Goal: Task Accomplishment & Management: Manage account settings

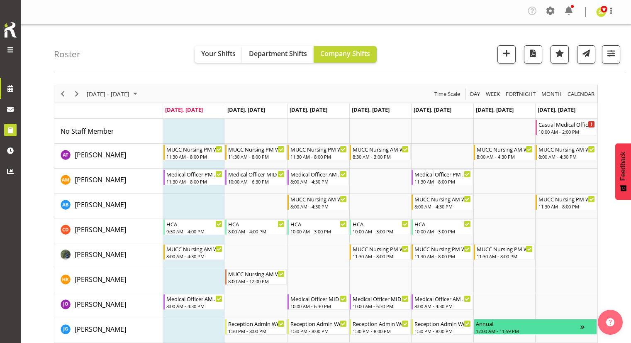
scroll to position [41, 0]
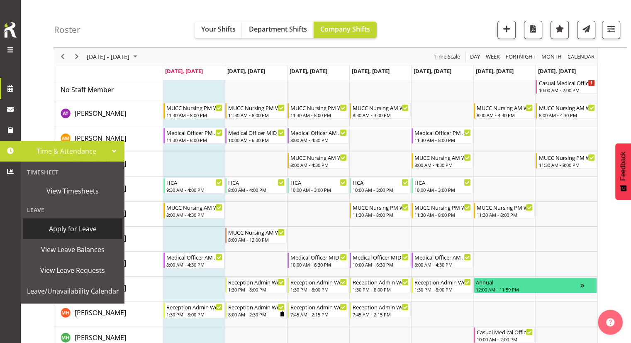
click at [70, 224] on span "Apply for Leave" at bounding box center [72, 228] width 91 height 12
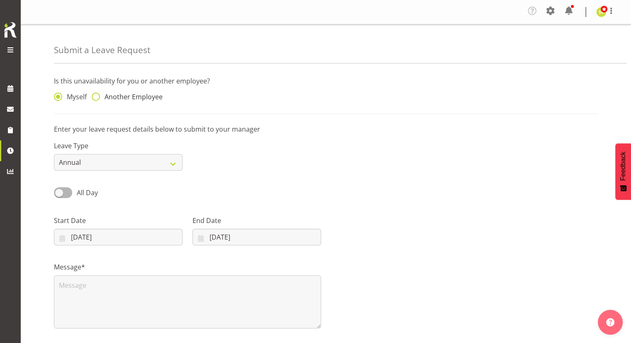
click at [131, 100] on span "Another Employee" at bounding box center [131, 96] width 63 height 8
click at [97, 100] on input "Another Employee" at bounding box center [94, 96] width 5 height 5
radio input "true"
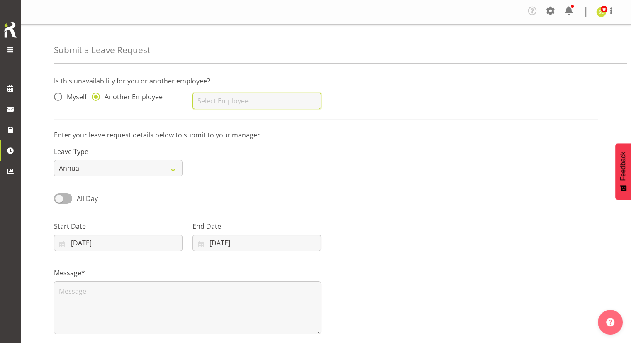
click at [204, 99] on input "text" at bounding box center [256, 100] width 129 height 17
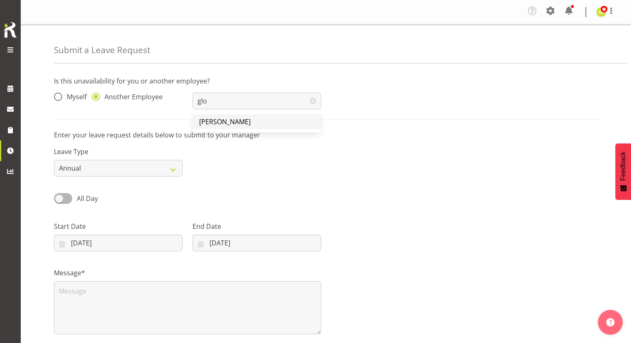
click at [215, 118] on span "[PERSON_NAME]" at bounding box center [224, 121] width 51 height 9
type input "[PERSON_NAME]"
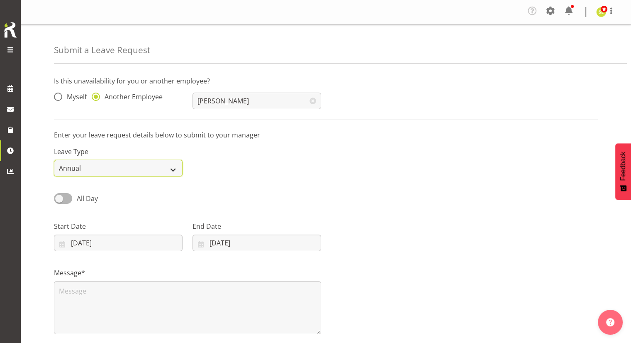
click at [148, 172] on select "Annual Sick Leave Without Pay Bereavement Domestic Violence Parental Jury Servi…" at bounding box center [118, 168] width 129 height 17
select select "Other"
click at [54, 160] on select "Annual Sick Leave Without Pay Bereavement Domestic Violence Parental Jury Servi…" at bounding box center [118, 168] width 129 height 17
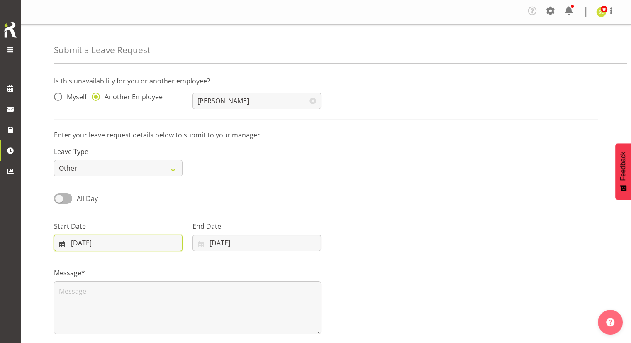
click at [119, 244] on input "08/09/2025" at bounding box center [118, 242] width 129 height 17
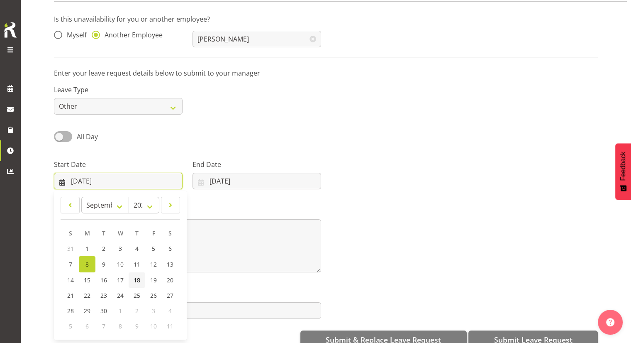
scroll to position [80, 0]
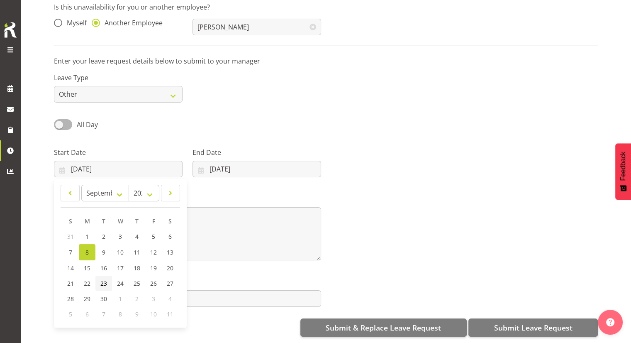
click at [107, 277] on link "23" at bounding box center [103, 282] width 17 height 15
type input "23/09/2025"
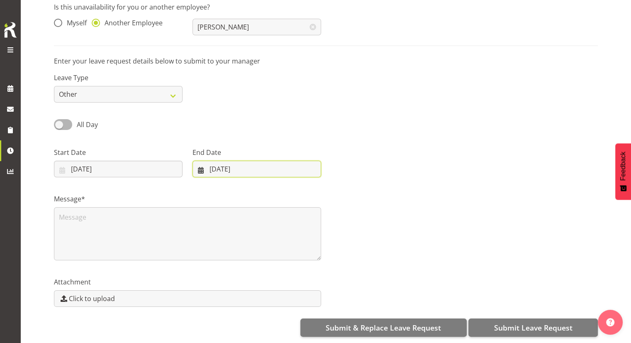
click at [236, 166] on input "08/09/2025" at bounding box center [256, 169] width 129 height 17
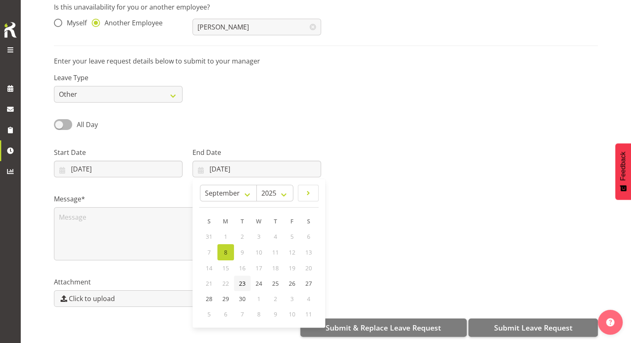
click at [238, 280] on link "23" at bounding box center [242, 282] width 17 height 15
type input "23/09/2025"
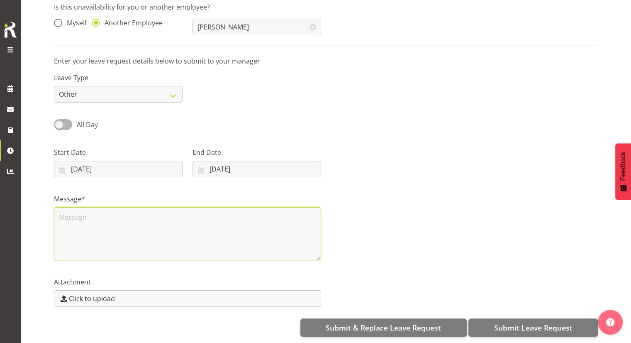
click at [139, 226] on textarea at bounding box center [187, 233] width 267 height 53
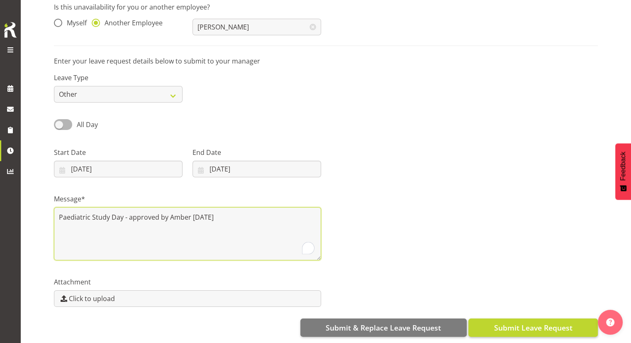
type textarea "Paediatric Study Day - approved by Amber 25/8/2025"
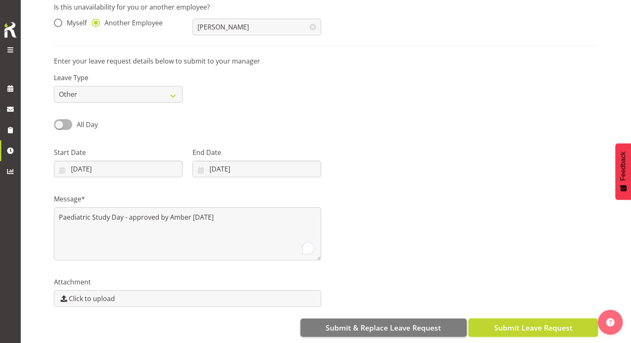
click at [555, 322] on span "Submit Leave Request" at bounding box center [533, 327] width 78 height 11
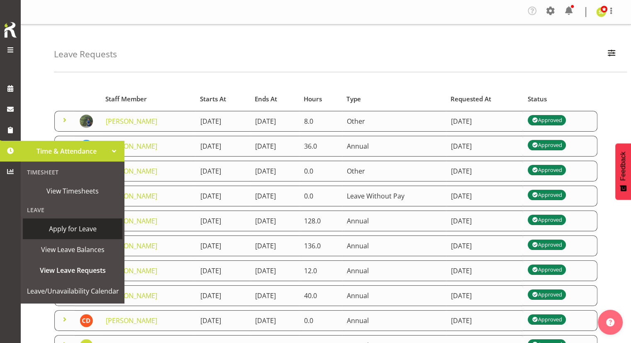
click at [75, 231] on span "Apply for Leave" at bounding box center [72, 228] width 91 height 12
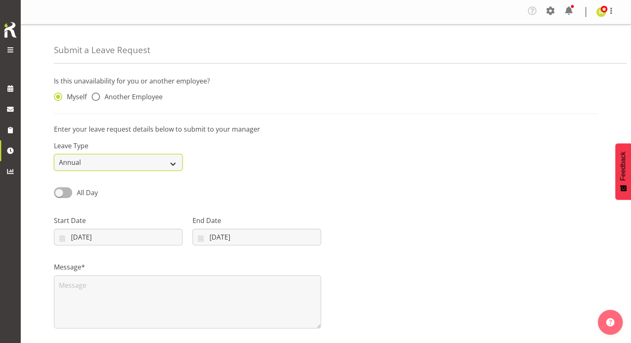
click at [124, 168] on select "Annual Sick Leave Without Pay Bereavement Domestic Violence Parental Jury Servi…" at bounding box center [118, 162] width 129 height 17
select select "Other"
click at [54, 154] on select "Annual Sick Leave Without Pay Bereavement Domestic Violence Parental Jury Servi…" at bounding box center [118, 162] width 129 height 17
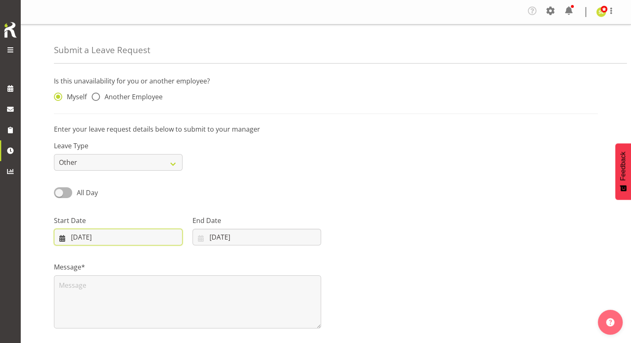
click at [107, 233] on input "08/09/2025" at bounding box center [118, 237] width 129 height 17
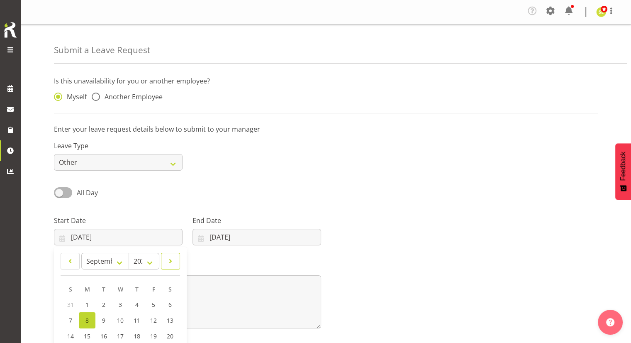
click at [165, 259] on link at bounding box center [170, 261] width 19 height 17
select select "10"
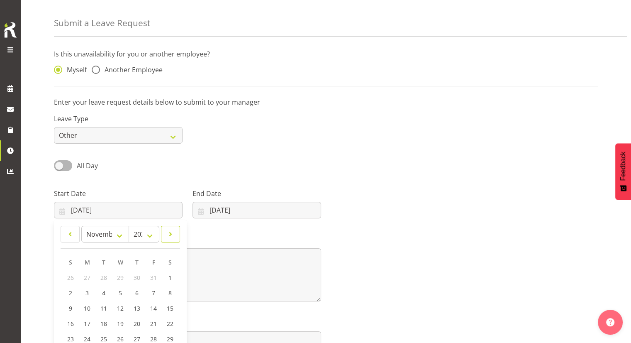
scroll to position [41, 0]
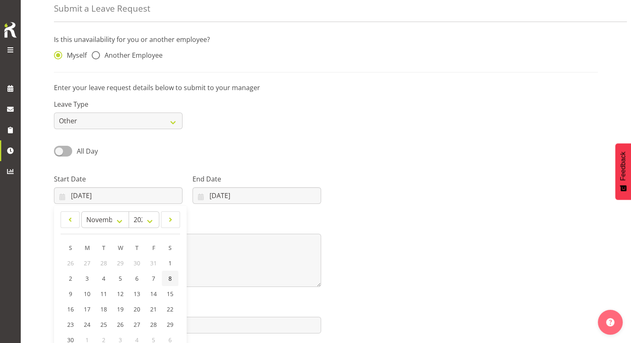
click at [168, 281] on span "8" at bounding box center [169, 278] width 3 height 8
type input "08/11/2025"
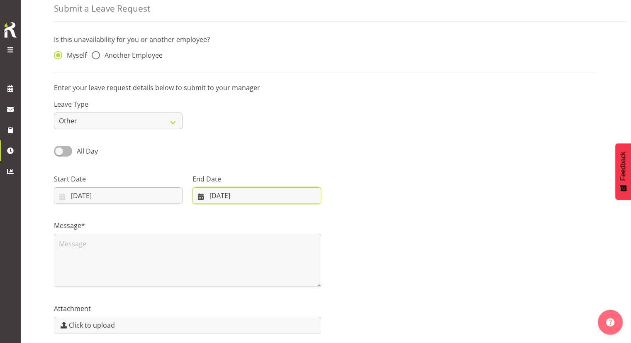
click at [233, 192] on input "08/09/2025" at bounding box center [256, 195] width 129 height 17
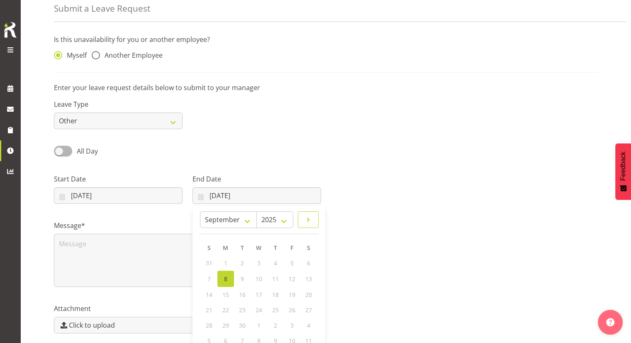
click at [306, 222] on span at bounding box center [308, 219] width 10 height 10
select select "10"
click at [206, 292] on link "9" at bounding box center [209, 293] width 17 height 15
type input "09/11/2025"
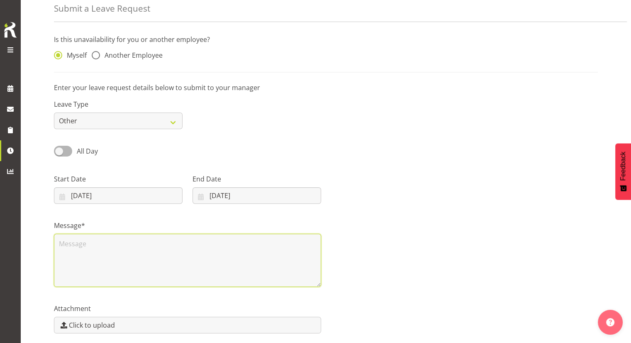
click at [131, 252] on textarea at bounding box center [187, 260] width 267 height 53
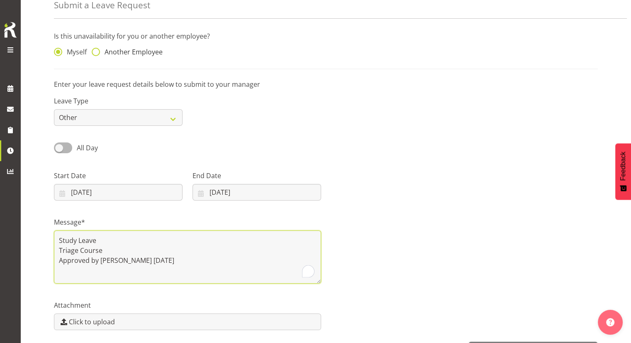
scroll to position [0, 0]
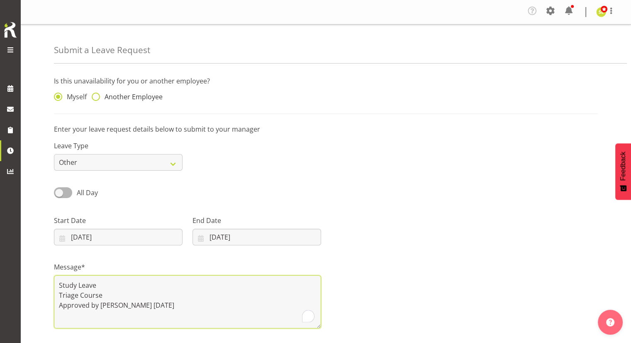
type textarea "Study Leave Triage Course Approved by Amber 8/9/2025"
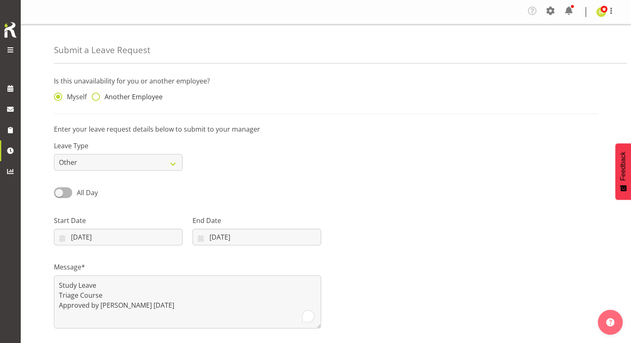
click at [113, 97] on span "Another Employee" at bounding box center [131, 96] width 63 height 8
click at [97, 97] on input "Another Employee" at bounding box center [94, 96] width 5 height 5
radio input "true"
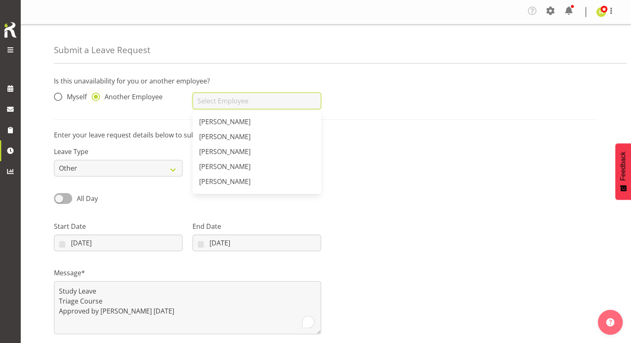
click at [248, 105] on input "text" at bounding box center [256, 100] width 129 height 17
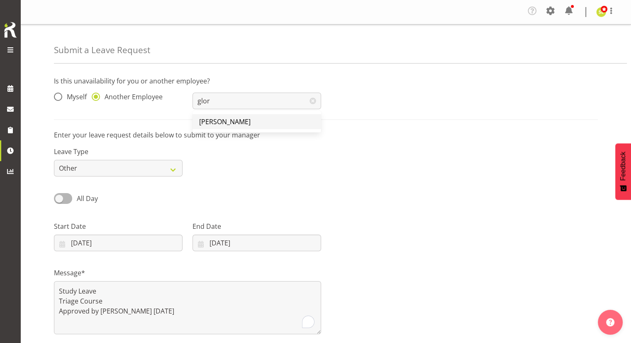
click at [249, 117] on link "[PERSON_NAME]" at bounding box center [256, 121] width 129 height 15
type input "[PERSON_NAME]"
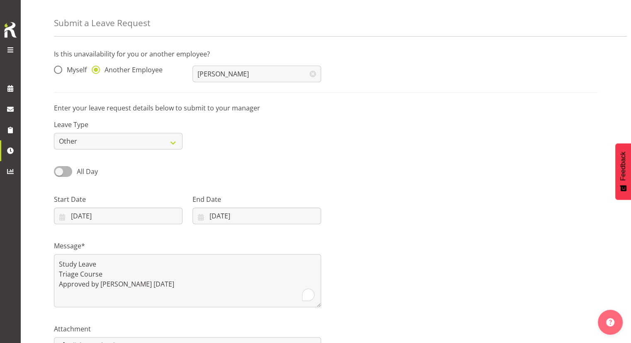
scroll to position [80, 0]
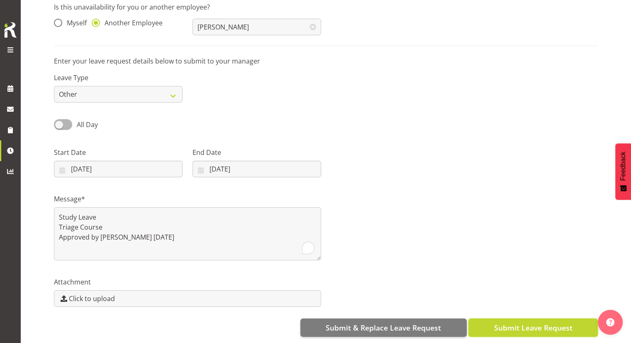
click at [523, 322] on span "Submit Leave Request" at bounding box center [533, 327] width 78 height 11
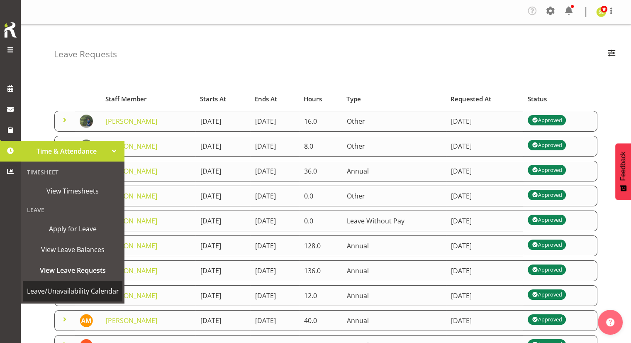
click at [70, 289] on span "Leave/Unavailability Calendar" at bounding box center [73, 291] width 92 height 12
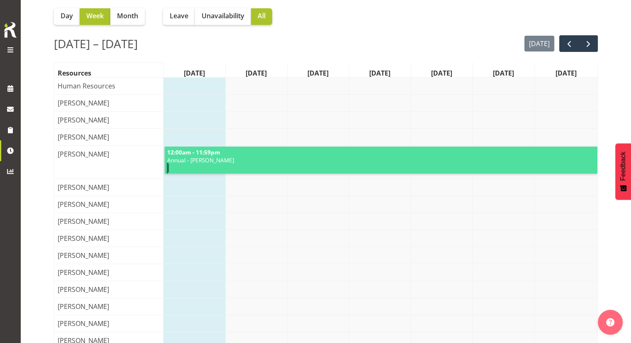
scroll to position [41, 0]
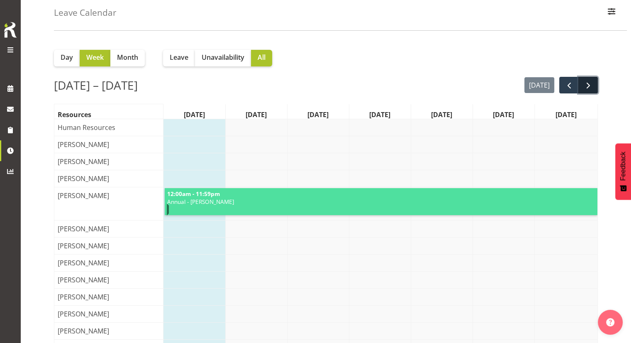
click at [591, 80] on span "next" at bounding box center [588, 85] width 10 height 10
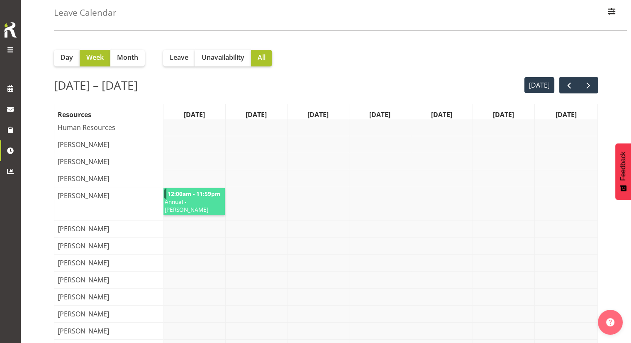
click at [285, 206] on div "12:00am - 11:59pm Annual - [PERSON_NAME]" at bounding box center [380, 203] width 434 height 33
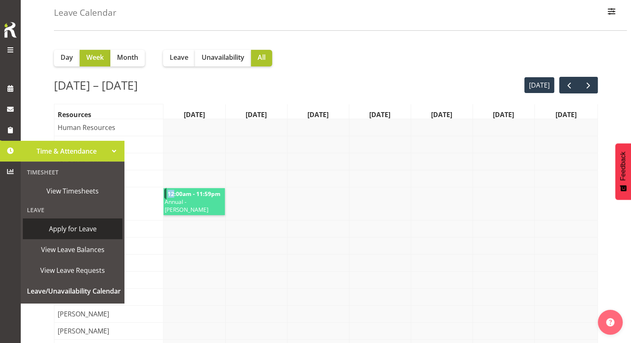
click at [86, 235] on link "Apply for Leave" at bounding box center [73, 228] width 100 height 21
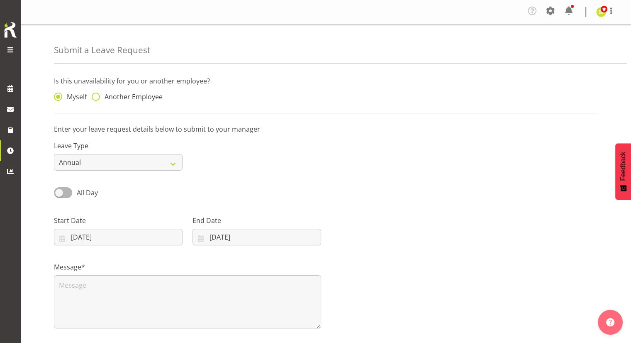
click at [119, 98] on span "Another Employee" at bounding box center [131, 96] width 63 height 8
click at [97, 98] on input "Another Employee" at bounding box center [94, 96] width 5 height 5
radio input "true"
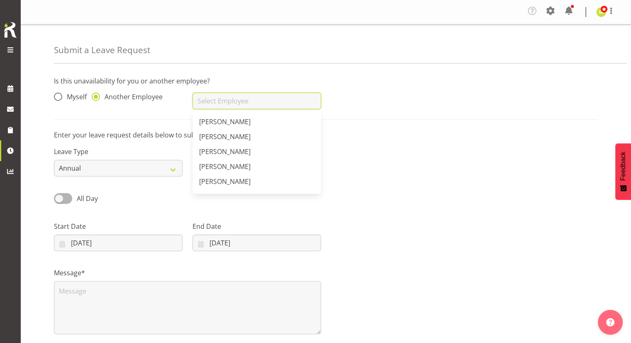
click at [239, 105] on input "text" at bounding box center [256, 100] width 129 height 17
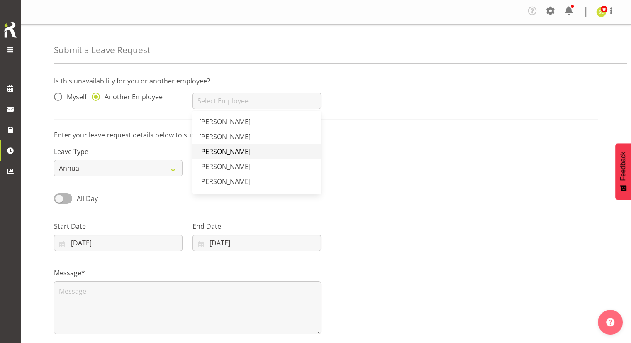
click at [247, 146] on link "[PERSON_NAME]" at bounding box center [256, 151] width 129 height 15
type input "[PERSON_NAME]"
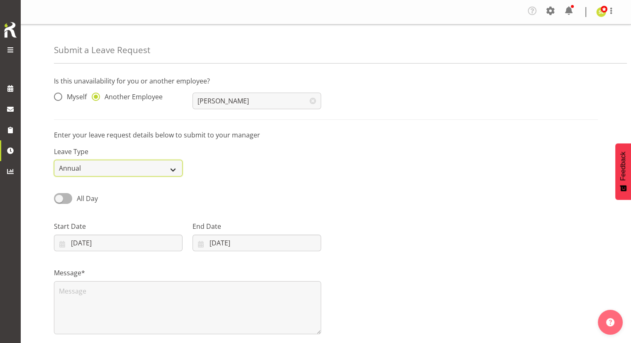
click at [152, 165] on select "Annual Sick Leave Without Pay Bereavement Domestic Violence Parental Jury Servi…" at bounding box center [118, 168] width 129 height 17
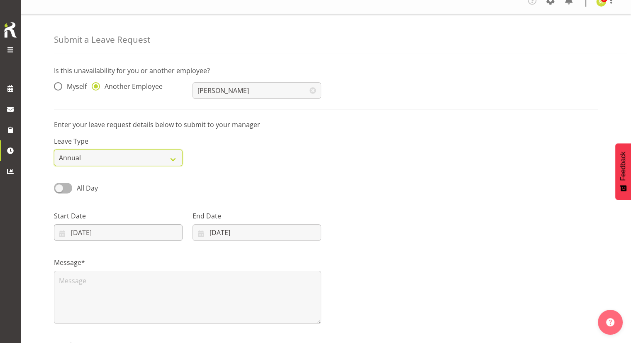
scroll to position [41, 0]
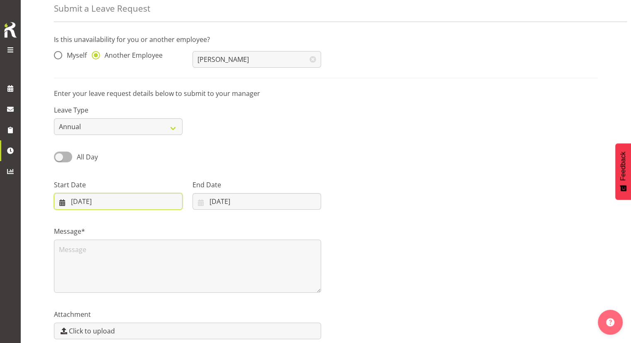
click at [108, 202] on input "08/09/2025" at bounding box center [118, 201] width 129 height 17
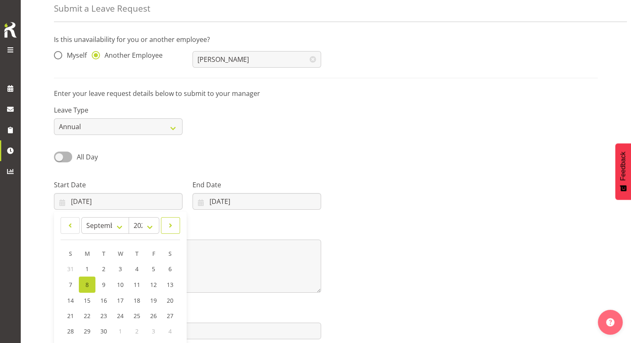
click at [168, 226] on span at bounding box center [170, 225] width 8 height 10
select select "0"
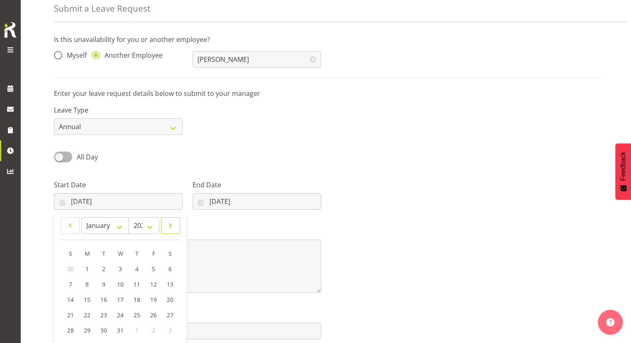
select select "2026"
click at [153, 285] on span "9" at bounding box center [153, 284] width 3 height 8
type input "09/01/2026"
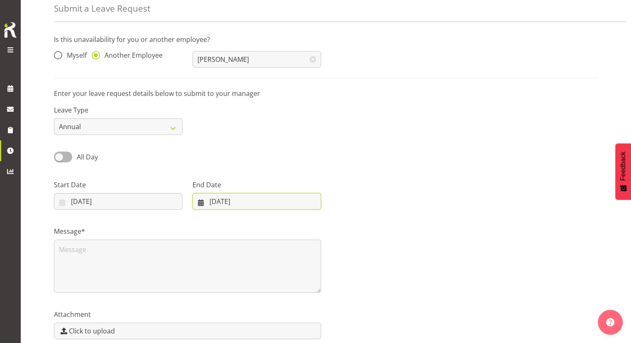
click at [232, 201] on input "08/09/2025" at bounding box center [256, 201] width 129 height 17
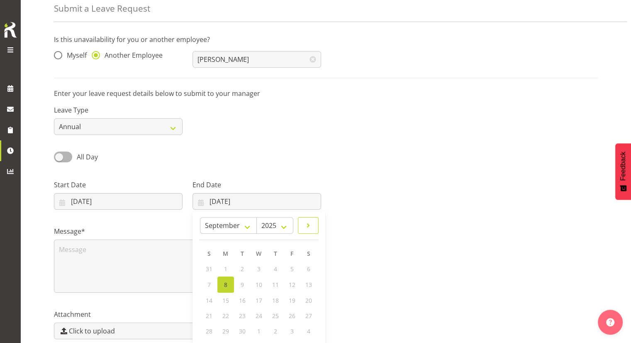
click at [310, 227] on span at bounding box center [308, 225] width 10 height 10
select select "0"
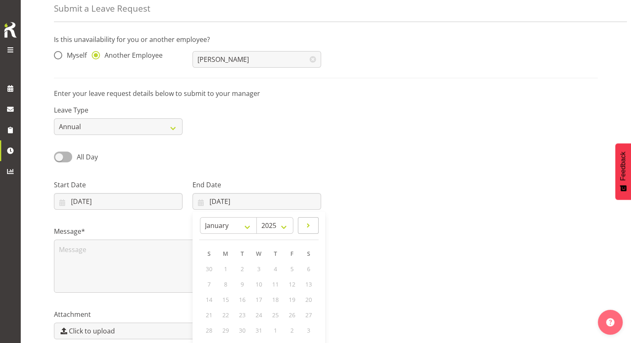
select select "2026"
click at [223, 300] on span "12" at bounding box center [225, 299] width 7 height 8
type input "12/01/2026"
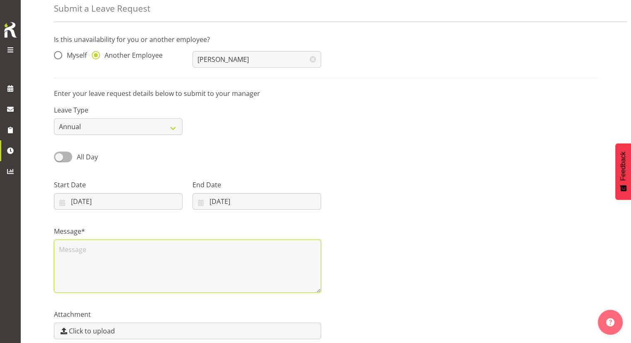
click at [108, 254] on textarea at bounding box center [187, 265] width 267 height 53
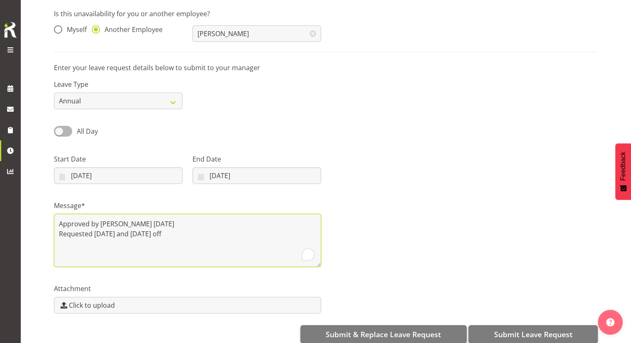
scroll to position [80, 0]
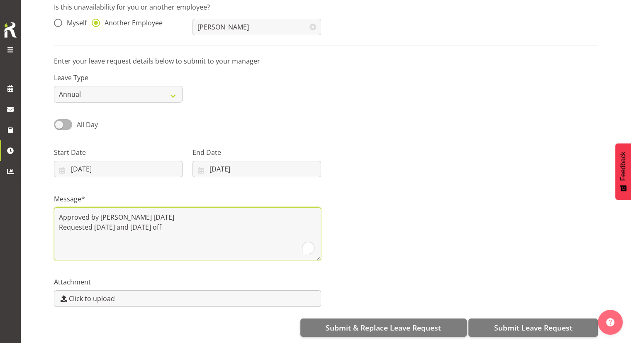
click at [228, 221] on textarea "Approved by Amber 22/8/2025 Requested Tuesday 13th and Wednesday 14th January o…" at bounding box center [187, 233] width 267 height 53
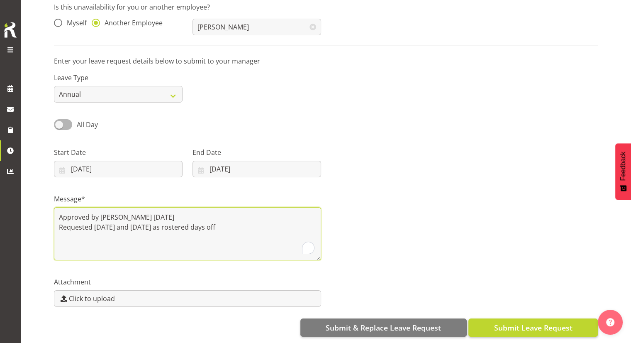
type textarea "Approved by Amber 22/8/2025 Requested Tuesday 13th and Wednesday 14th January a…"
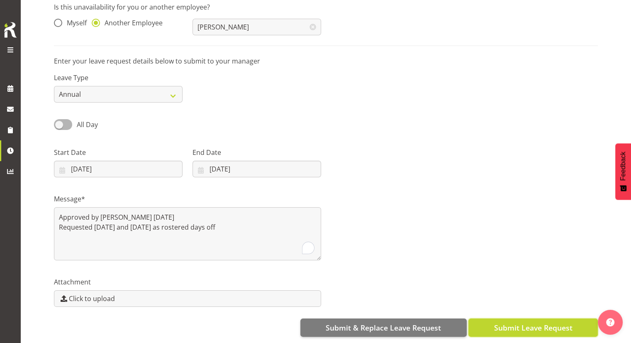
click at [536, 322] on span "Submit Leave Request" at bounding box center [533, 327] width 78 height 11
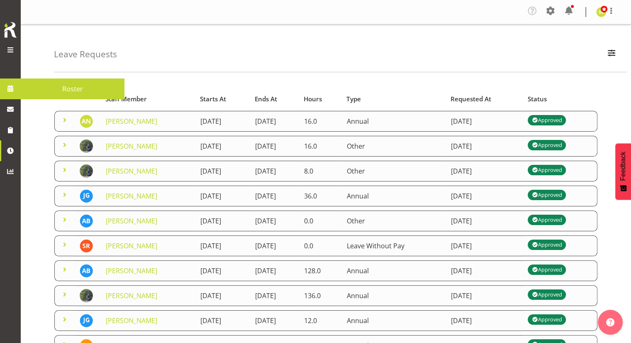
click at [13, 91] on span at bounding box center [10, 88] width 12 height 12
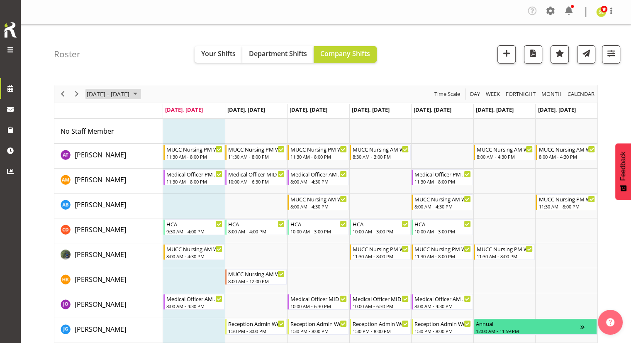
click at [130, 95] on span "[DATE] - [DATE]" at bounding box center [108, 94] width 44 height 10
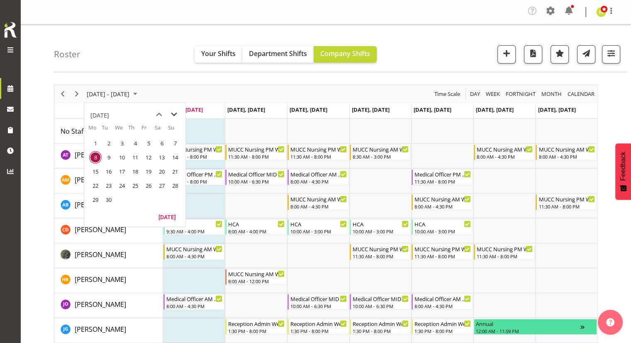
click at [171, 110] on span "next month" at bounding box center [174, 114] width 15 height 15
click at [177, 109] on span "next month" at bounding box center [174, 114] width 15 height 15
click at [108, 170] on span "13" at bounding box center [108, 171] width 12 height 12
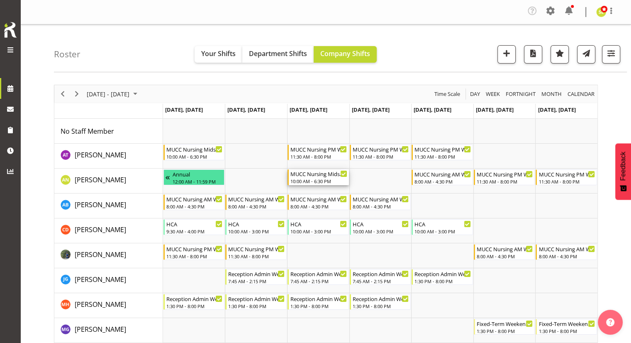
click at [312, 180] on div "10:00 AM - 6:30 PM" at bounding box center [318, 181] width 57 height 7
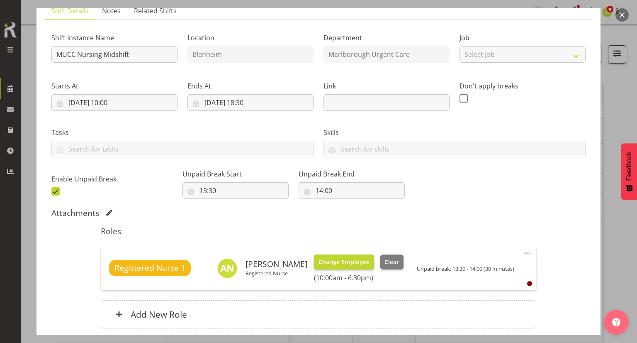
scroll to position [83, 0]
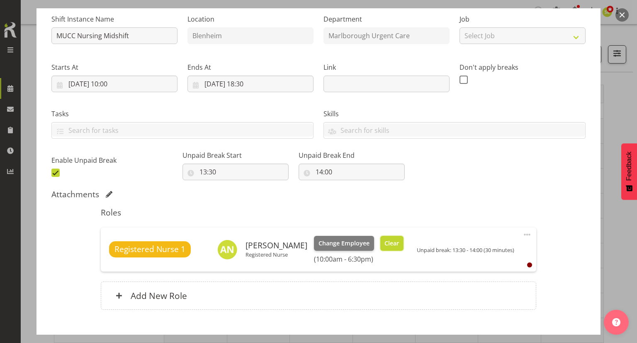
click at [399, 246] on span "Clear" at bounding box center [392, 243] width 15 height 9
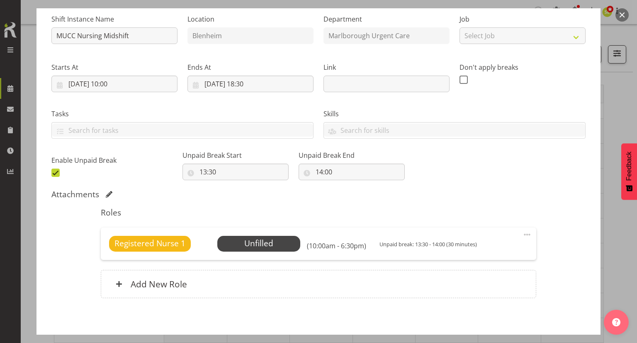
scroll to position [120, 0]
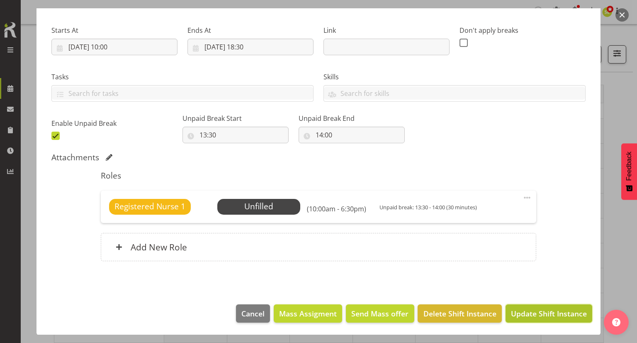
click at [526, 311] on span "Update Shift Instance" at bounding box center [549, 313] width 76 height 11
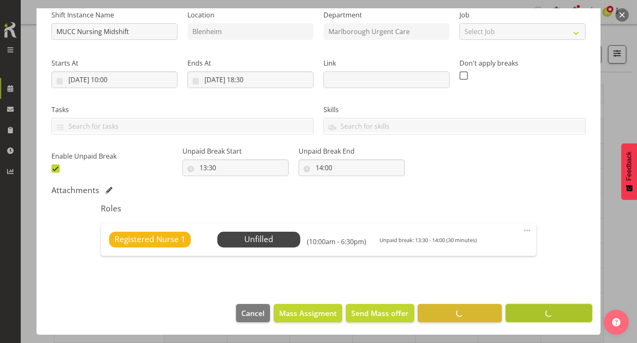
scroll to position [87, 0]
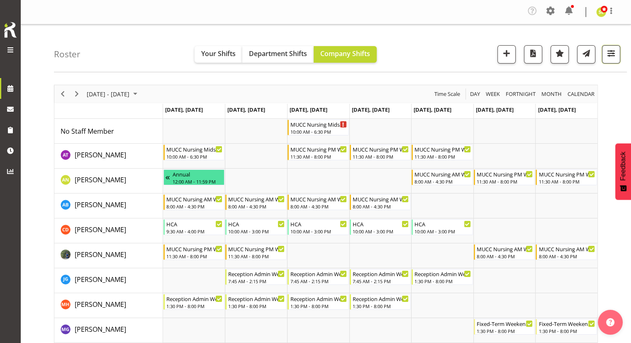
click at [604, 57] on button "button" at bounding box center [611, 54] width 18 height 18
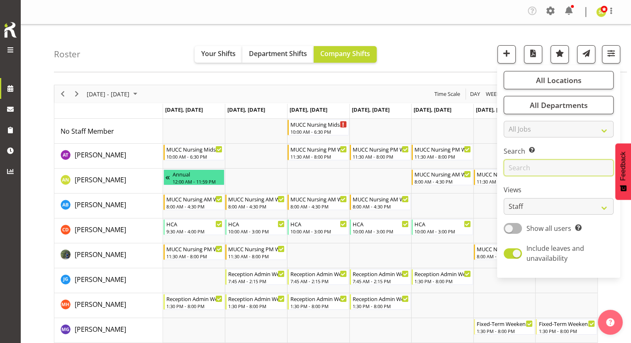
click at [528, 170] on input "text" at bounding box center [559, 167] width 110 height 17
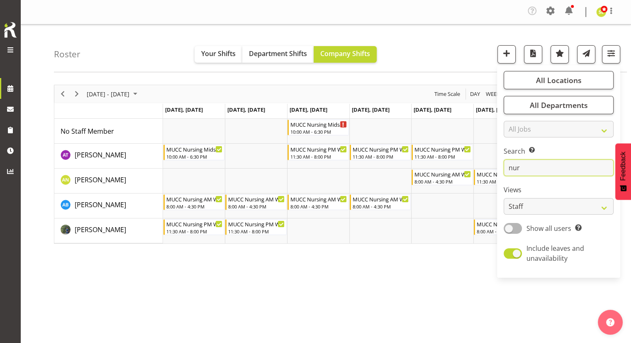
type input "nur"
click at [401, 274] on div "January 12 - 18, 2026 Today Day Week Fortnight Month calendar Month Agenda Time…" at bounding box center [342, 244] width 577 height 332
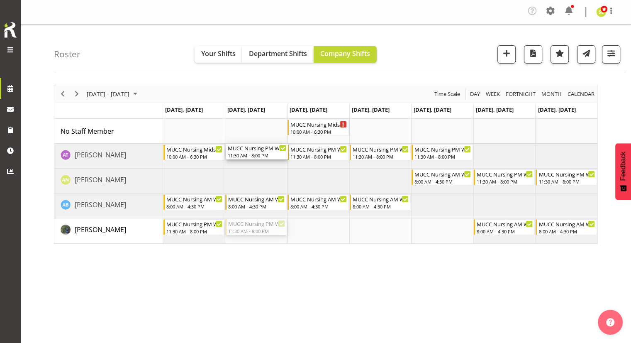
drag, startPoint x: 263, startPoint y: 229, endPoint x: 262, endPoint y: 165, distance: 64.7
click at [262, 165] on div "MUCC Nursing Midshift 10:00 AM - 6:30 PM MUCC Nursing Midshift 10:00 AM - 6:30 …" at bounding box center [380, 181] width 434 height 124
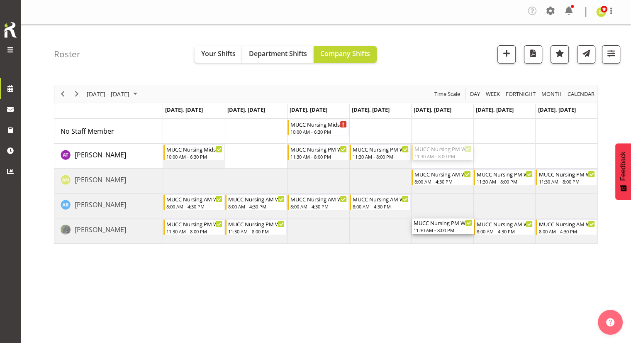
drag, startPoint x: 428, startPoint y: 150, endPoint x: 427, endPoint y: 225, distance: 74.7
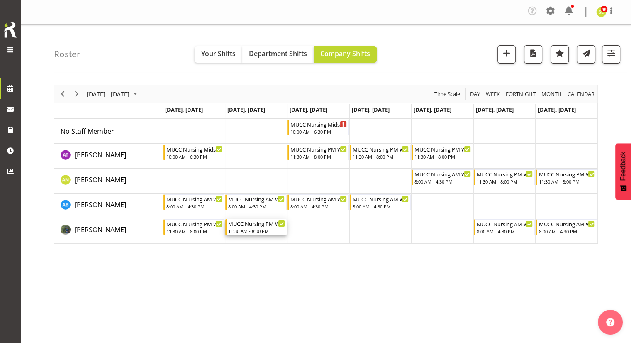
click at [252, 231] on div "11:30 AM - 8:00 PM" at bounding box center [256, 230] width 57 height 7
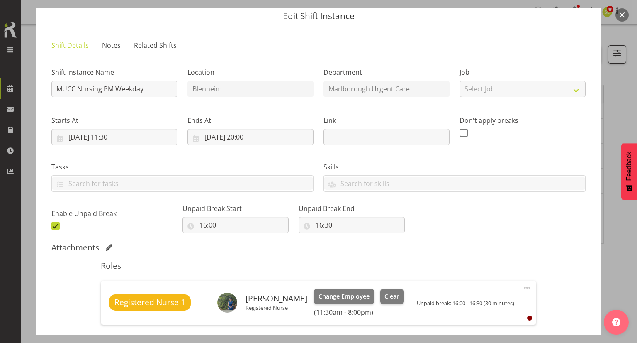
scroll to position [41, 0]
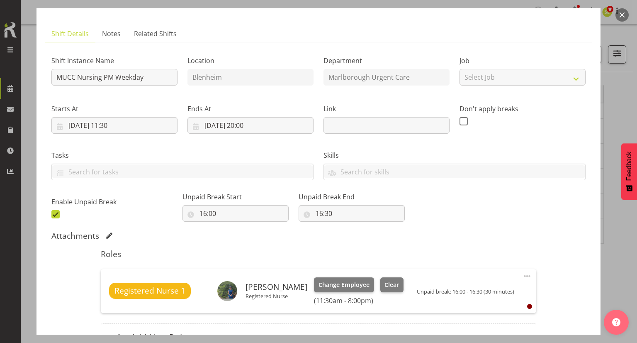
click at [621, 17] on button "button" at bounding box center [622, 14] width 13 height 13
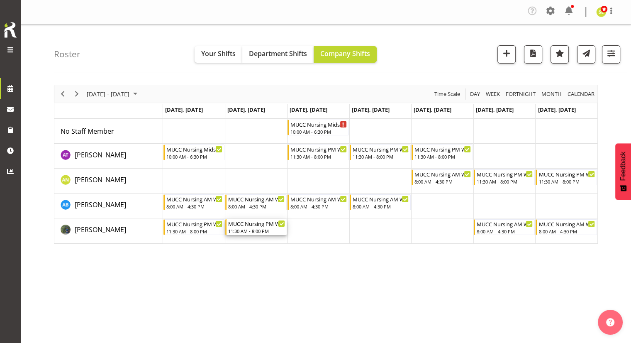
click at [252, 231] on div "11:30 AM - 8:00 PM" at bounding box center [256, 230] width 57 height 7
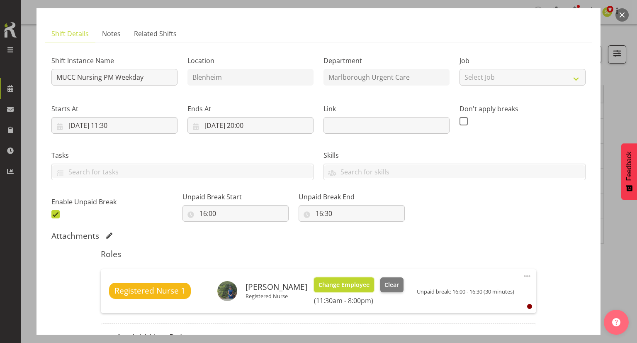
click at [330, 281] on span "Change Employee" at bounding box center [344, 284] width 51 height 9
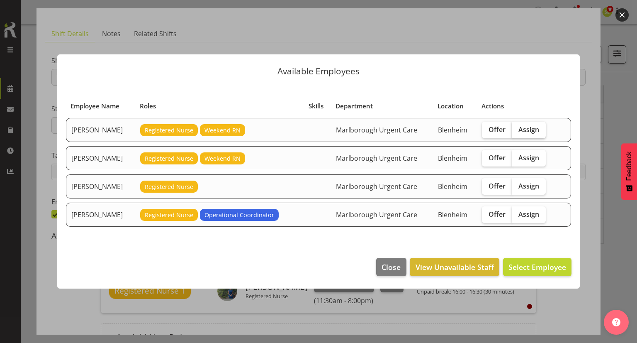
click at [534, 129] on span "Assign" at bounding box center [528, 129] width 21 height 8
click at [517, 129] on input "Assign" at bounding box center [514, 129] width 5 height 5
checkbox input "true"
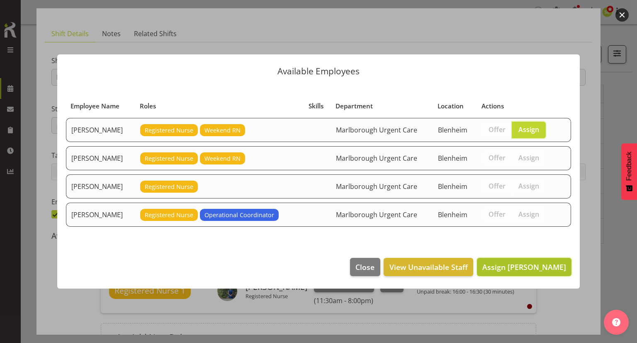
click at [537, 267] on span "Assign Agnes Tyson" at bounding box center [524, 267] width 84 height 10
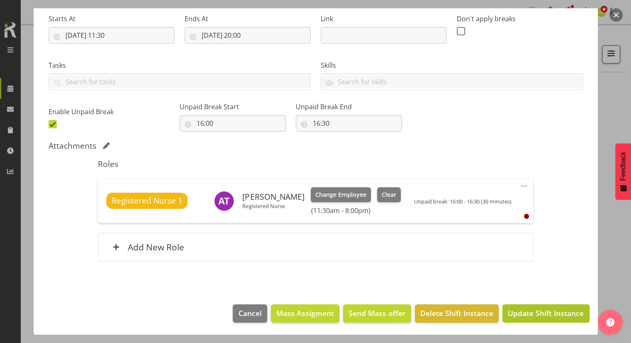
click at [533, 316] on span "Update Shift Instance" at bounding box center [546, 312] width 76 height 11
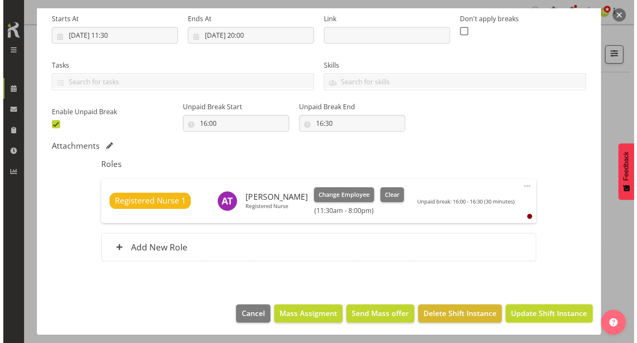
scroll to position [98, 0]
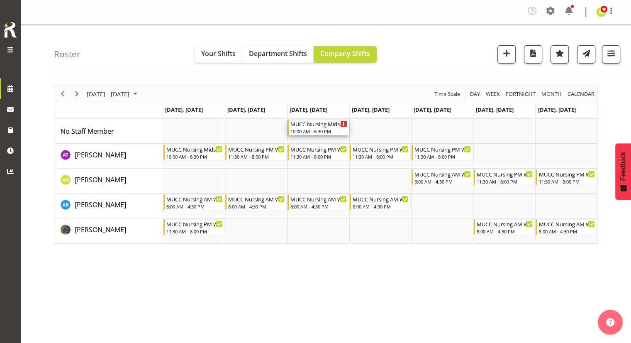
click at [317, 124] on div "MUCC Nursing Midshift" at bounding box center [318, 123] width 57 height 8
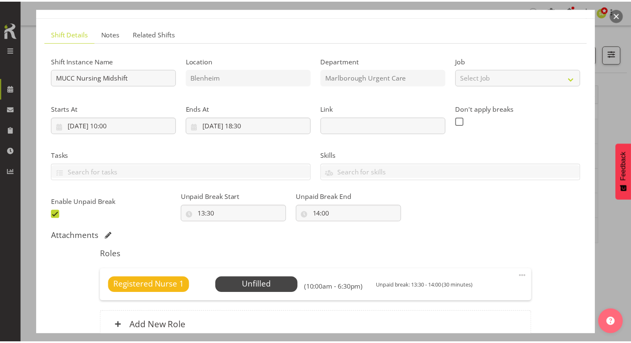
scroll to position [120, 0]
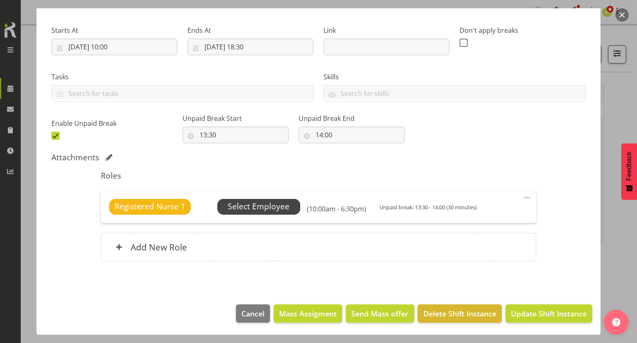
click at [279, 203] on span "Select Employee" at bounding box center [259, 206] width 62 height 12
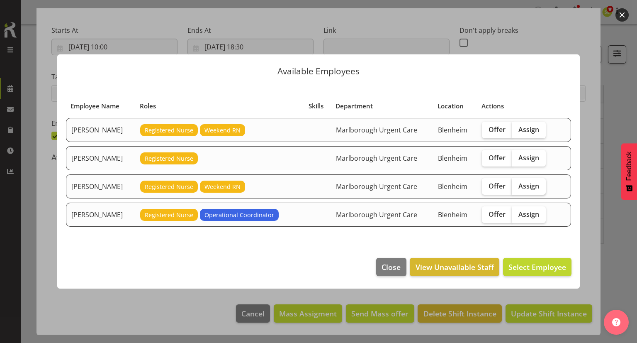
click at [539, 184] on span "Assign" at bounding box center [528, 186] width 21 height 8
click at [517, 184] on input "Assign" at bounding box center [514, 185] width 5 height 5
checkbox input "true"
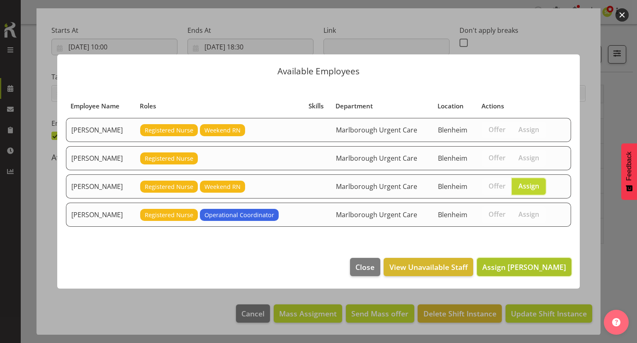
click at [536, 265] on span "Assign Gloria Varghese" at bounding box center [524, 267] width 84 height 10
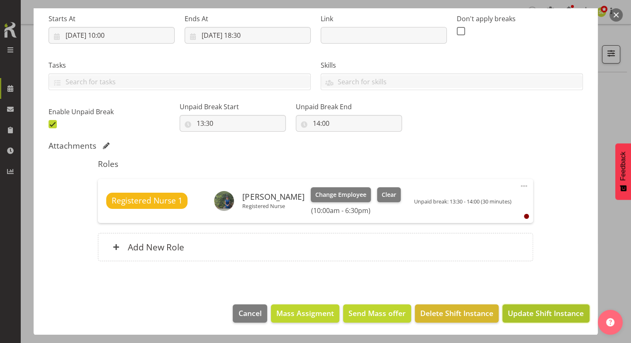
click at [533, 307] on span "Update Shift Instance" at bounding box center [546, 312] width 76 height 11
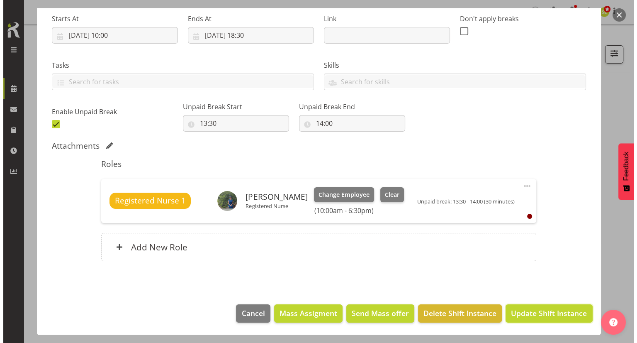
scroll to position [98, 0]
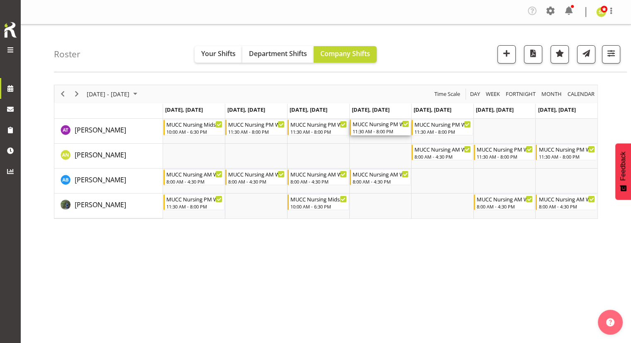
click at [386, 127] on div "MUCC Nursing PM Weekday" at bounding box center [381, 123] width 57 height 8
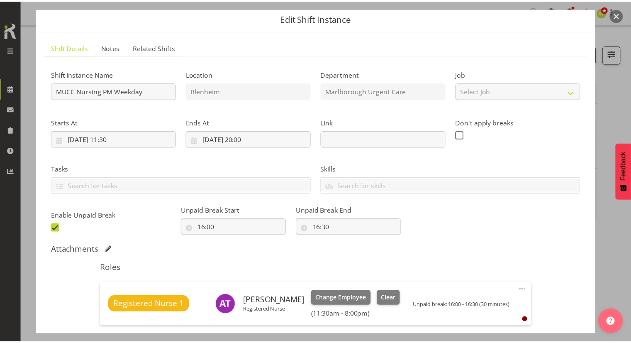
scroll to position [41, 0]
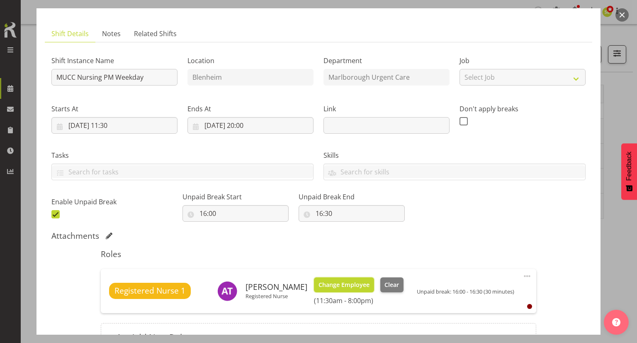
click at [339, 287] on span "Change Employee" at bounding box center [344, 284] width 51 height 9
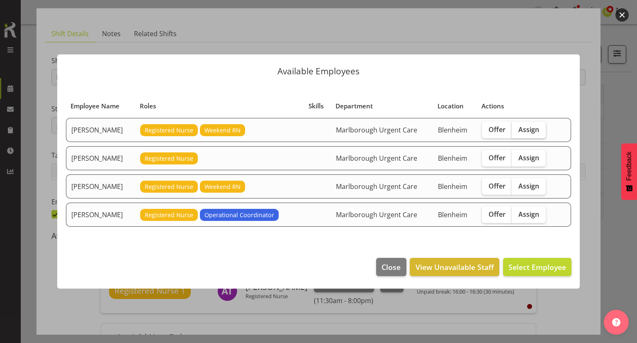
click at [540, 135] on label "Assign" at bounding box center [529, 130] width 34 height 17
click at [517, 132] on input "Assign" at bounding box center [514, 129] width 5 height 5
checkbox input "true"
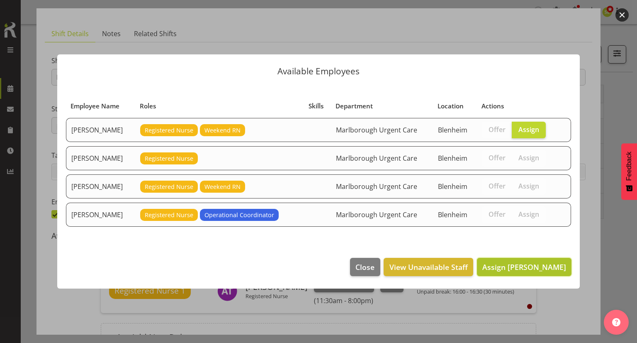
click at [533, 269] on span "Assign Alysia Newman-Woods" at bounding box center [524, 267] width 84 height 10
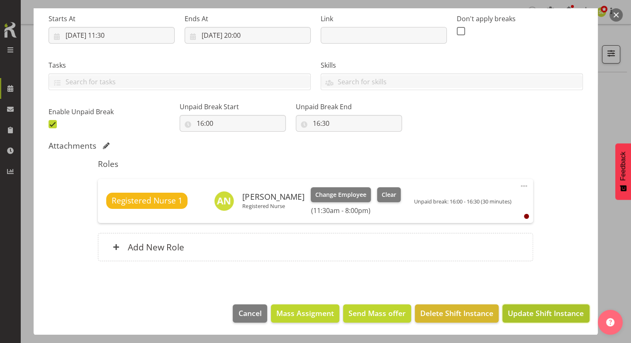
click at [530, 309] on span "Update Shift Instance" at bounding box center [546, 312] width 76 height 11
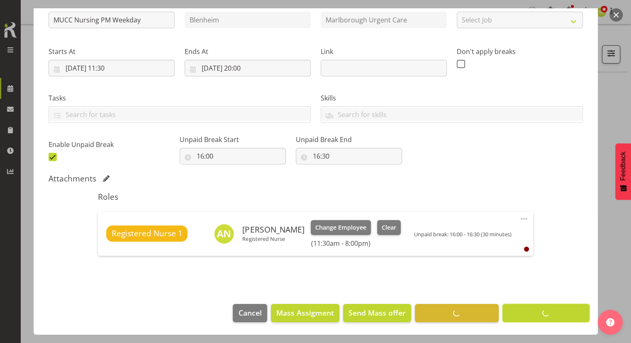
scroll to position [98, 0]
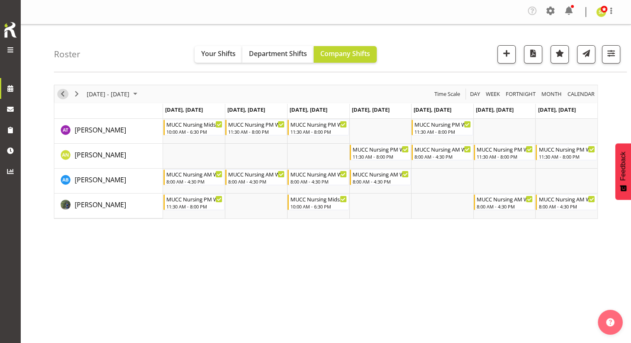
click at [64, 92] on span "Previous" at bounding box center [63, 94] width 10 height 10
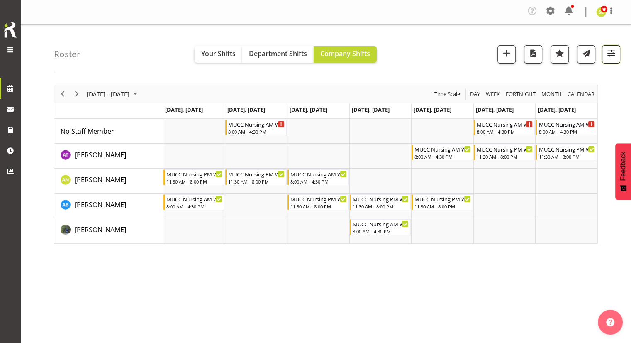
click at [606, 60] on button "button" at bounding box center [611, 54] width 18 height 18
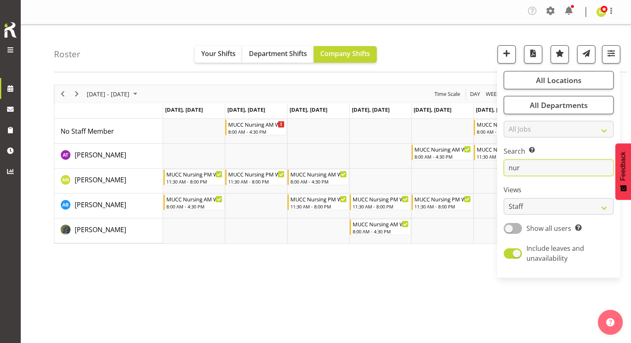
click at [551, 170] on input "nur" at bounding box center [559, 167] width 110 height 17
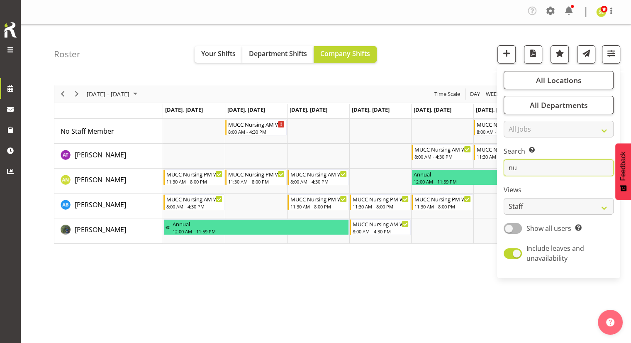
type input "n"
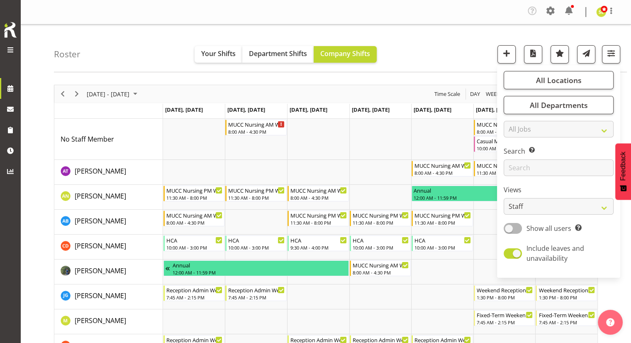
click at [424, 57] on div "Roster Your Shifts Department Shifts Company Shifts All Locations Clear Blenhei…" at bounding box center [340, 48] width 573 height 48
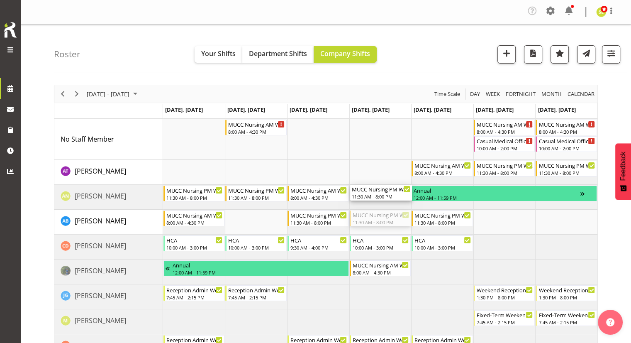
drag, startPoint x: 378, startPoint y: 221, endPoint x: 376, endPoint y: 201, distance: 20.0
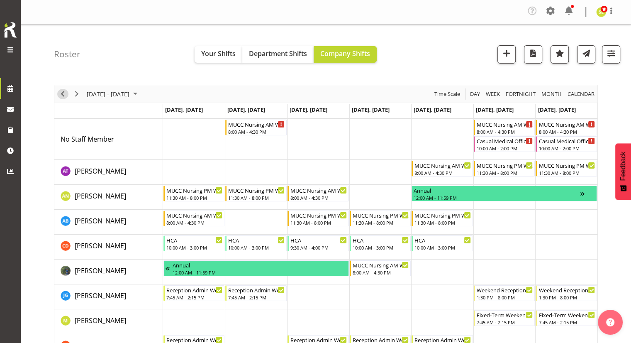
click at [65, 97] on span "Previous" at bounding box center [63, 94] width 10 height 10
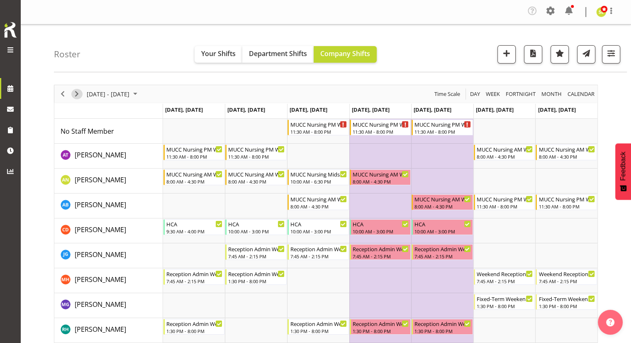
click at [74, 91] on span "Next" at bounding box center [77, 94] width 10 height 10
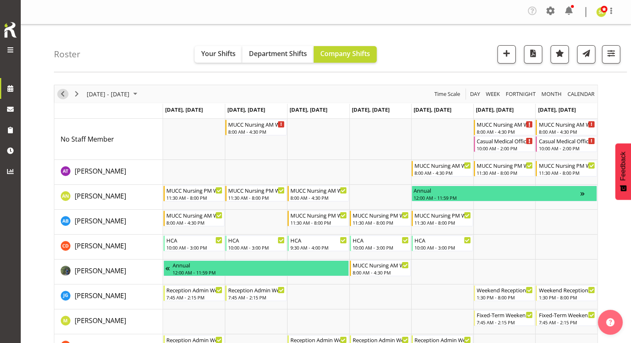
click at [64, 93] on span "Previous" at bounding box center [63, 94] width 10 height 10
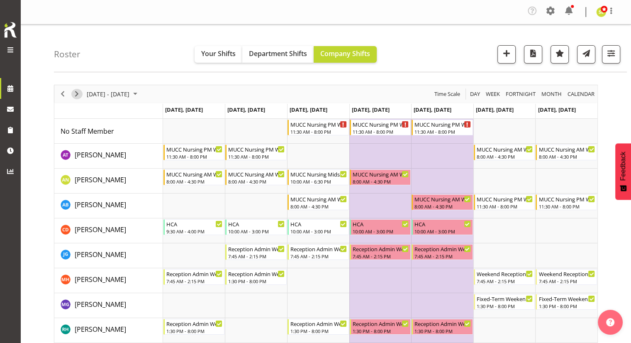
click at [78, 93] on span "Next" at bounding box center [77, 94] width 10 height 10
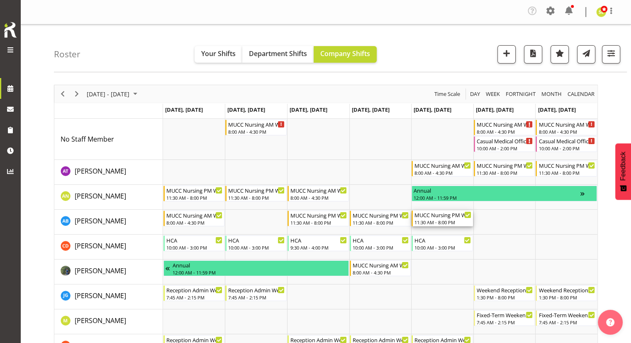
click at [433, 223] on div "11:30 AM - 8:00 PM" at bounding box center [442, 222] width 57 height 7
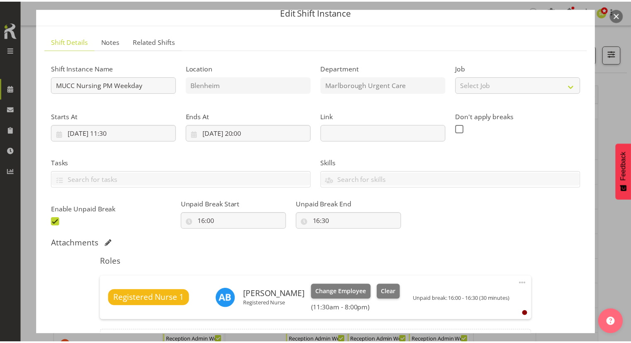
scroll to position [83, 0]
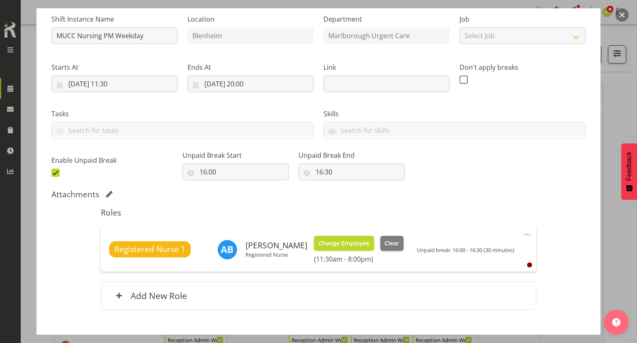
click at [330, 241] on span "Change Employee" at bounding box center [344, 243] width 51 height 9
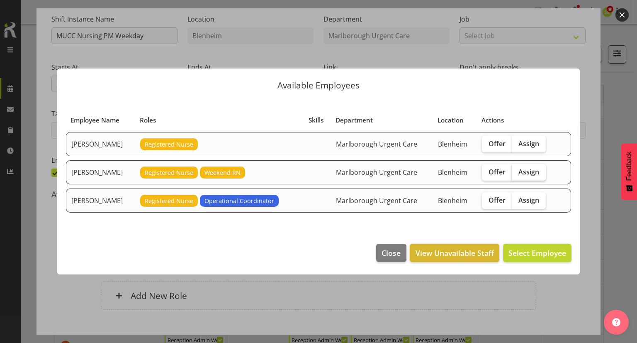
click at [539, 170] on span "Assign" at bounding box center [528, 172] width 21 height 8
click at [517, 170] on input "Assign" at bounding box center [514, 171] width 5 height 5
checkbox input "true"
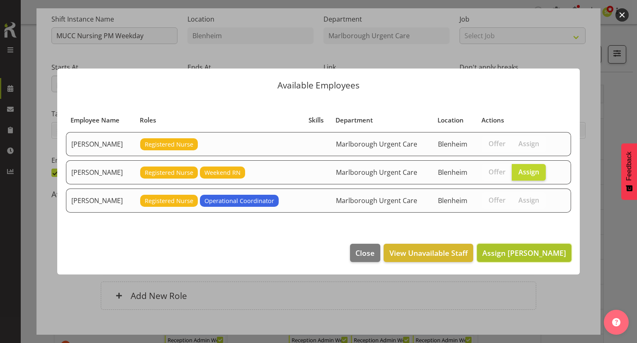
click at [531, 246] on button "Assign Gloria Varghese" at bounding box center [524, 252] width 95 height 18
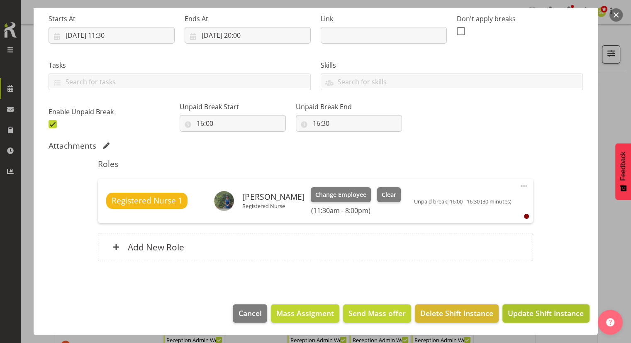
click at [541, 311] on span "Update Shift Instance" at bounding box center [546, 312] width 76 height 11
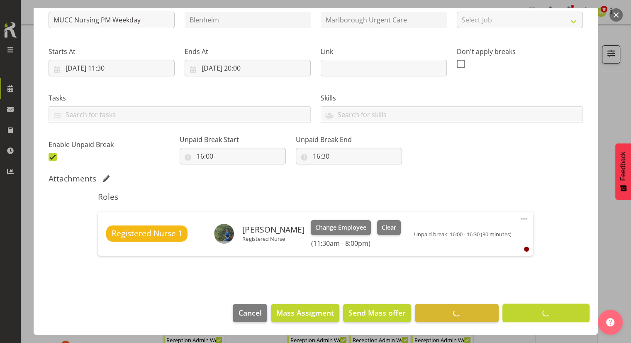
scroll to position [98, 0]
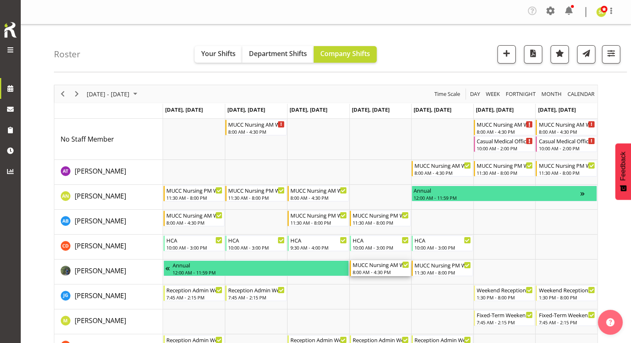
click at [378, 270] on div "8:00 AM - 4:30 PM" at bounding box center [381, 271] width 57 height 7
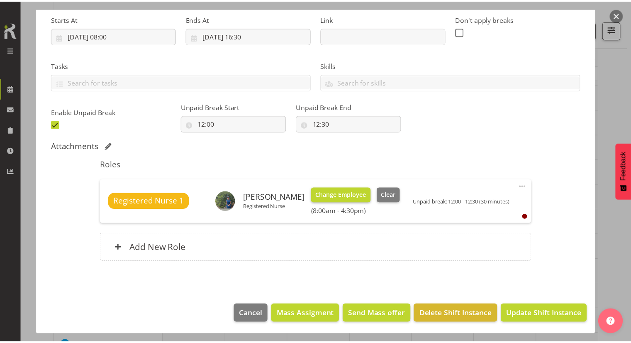
scroll to position [131, 0]
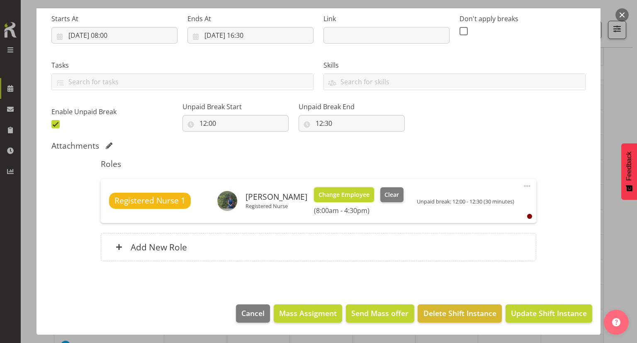
click at [353, 193] on span "Change Employee" at bounding box center [344, 194] width 51 height 9
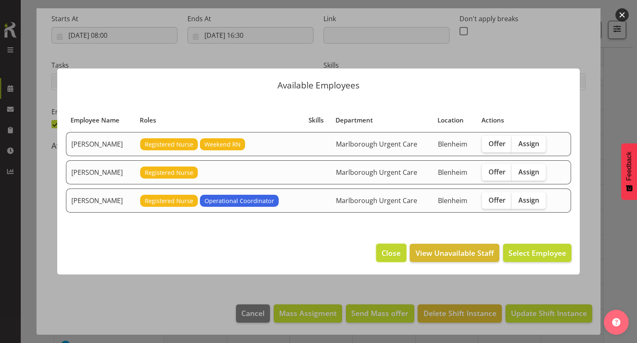
click at [383, 252] on span "Close" at bounding box center [391, 252] width 19 height 11
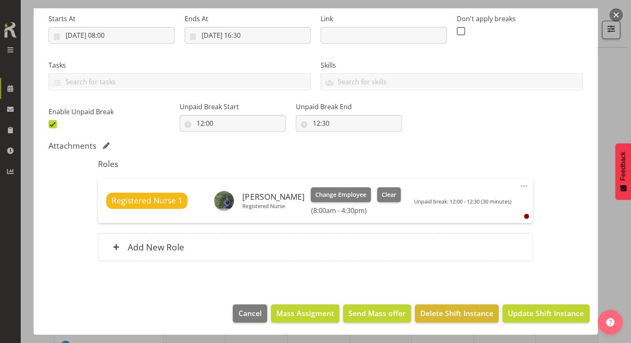
click at [618, 19] on button "button" at bounding box center [615, 14] width 13 height 13
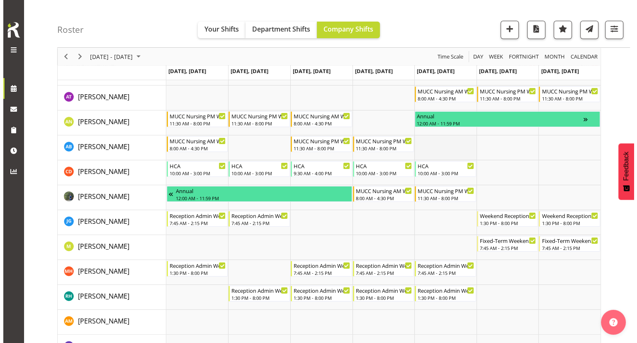
scroll to position [41, 0]
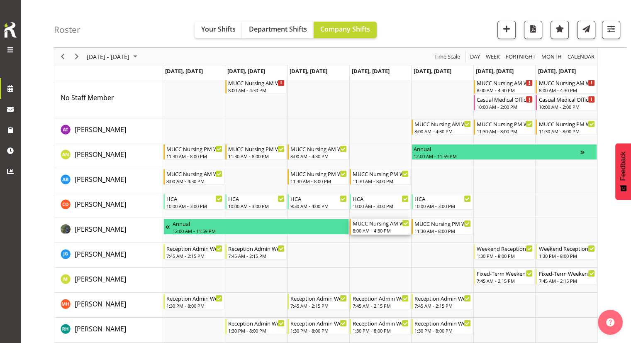
click at [369, 227] on div "8:00 AM - 4:30 PM" at bounding box center [381, 230] width 57 height 7
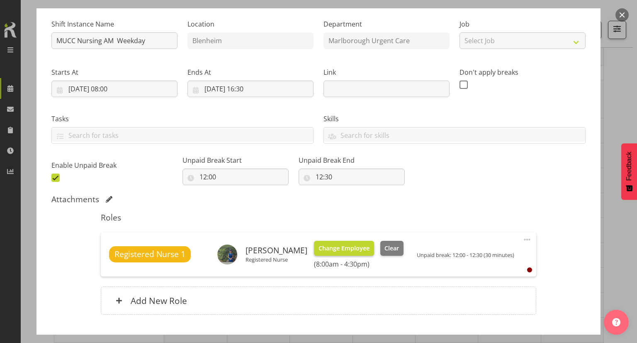
scroll to position [83, 0]
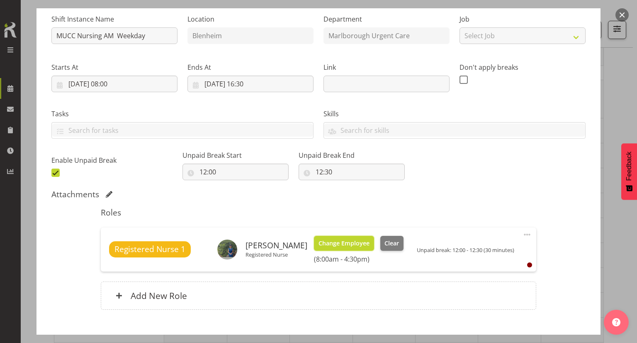
click at [338, 243] on span "Change Employee" at bounding box center [344, 243] width 51 height 9
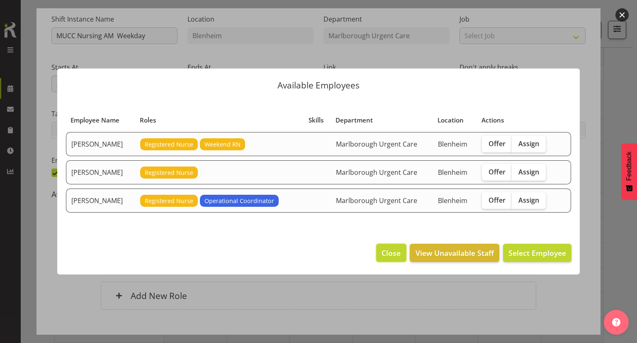
click at [385, 253] on span "Close" at bounding box center [391, 252] width 19 height 11
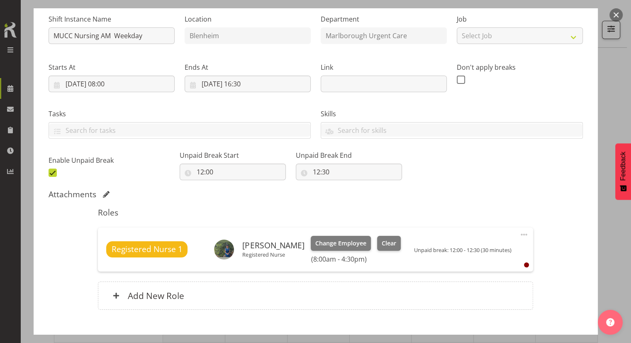
click at [620, 15] on button "button" at bounding box center [615, 14] width 13 height 13
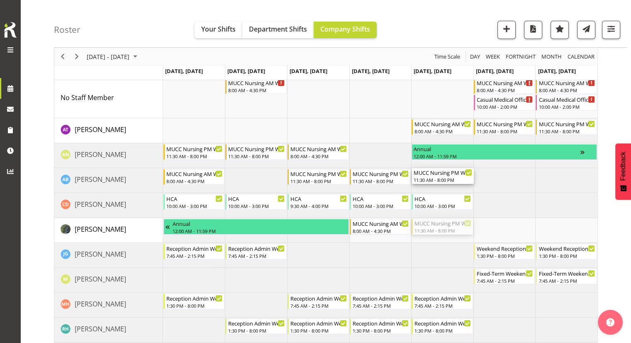
drag, startPoint x: 433, startPoint y: 223, endPoint x: 432, endPoint y: 186, distance: 37.3
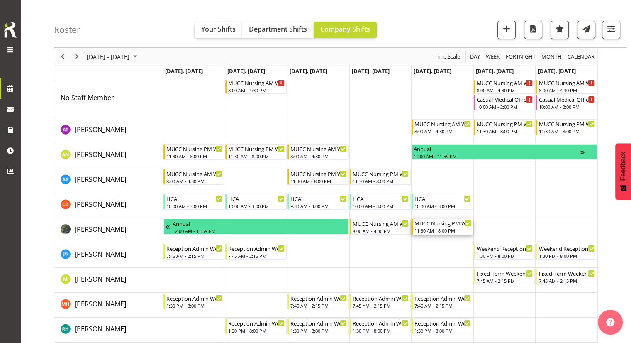
click at [444, 228] on div "11:30 AM - 8:00 PM" at bounding box center [442, 230] width 57 height 7
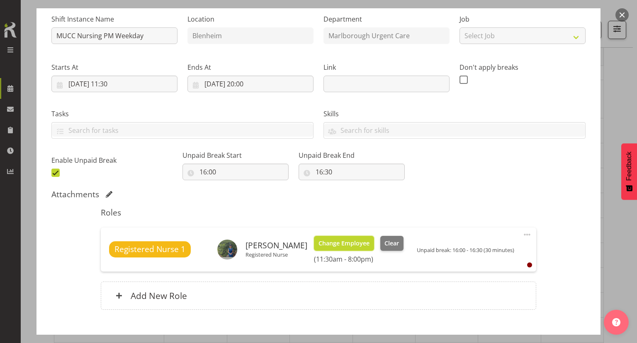
click at [335, 241] on span "Change Employee" at bounding box center [344, 243] width 51 height 9
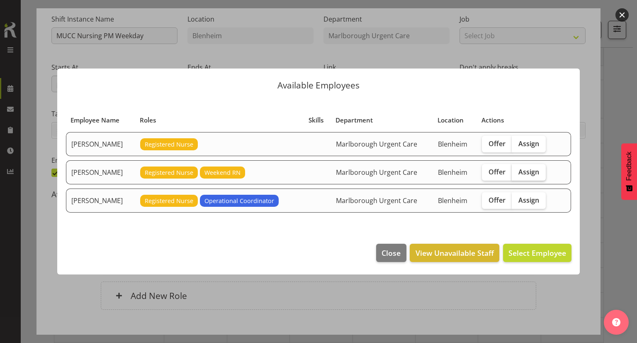
click at [539, 170] on span "Assign" at bounding box center [528, 172] width 21 height 8
click at [517, 170] on input "Assign" at bounding box center [514, 171] width 5 height 5
checkbox input "true"
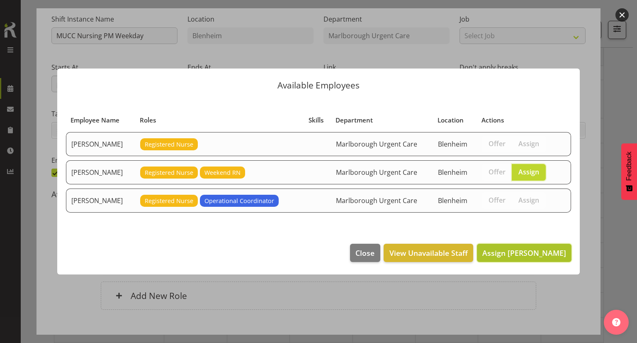
click at [518, 251] on span "Assign Andrew Brooks" at bounding box center [524, 253] width 84 height 10
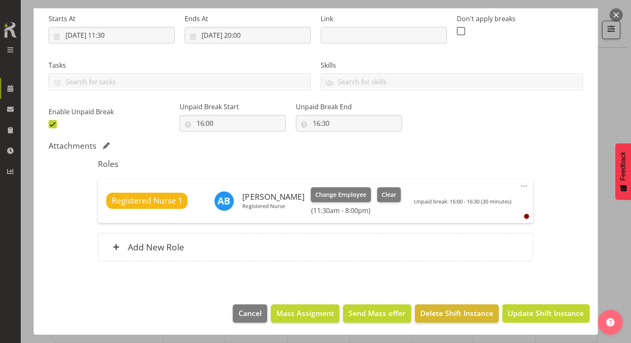
click at [558, 316] on span "Update Shift Instance" at bounding box center [546, 312] width 76 height 11
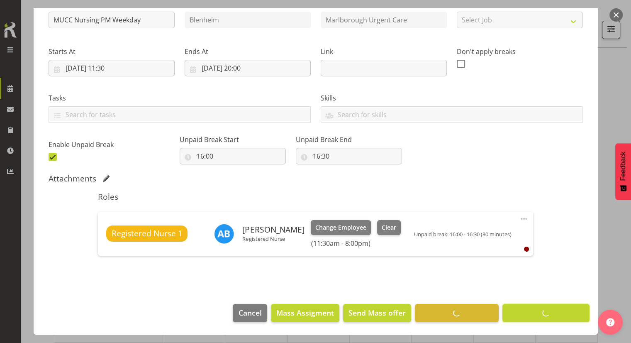
scroll to position [98, 0]
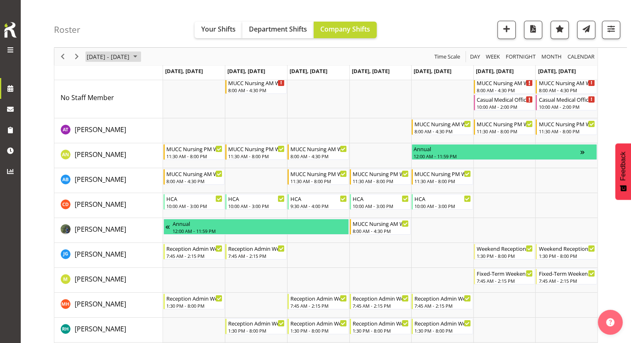
click at [103, 56] on span "January 05 - 11, 2026" at bounding box center [108, 56] width 44 height 10
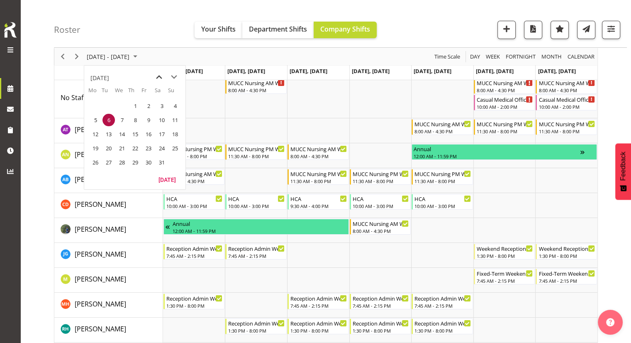
click at [159, 76] on span "previous month" at bounding box center [159, 77] width 15 height 15
click at [93, 119] on span "3" at bounding box center [95, 120] width 12 height 12
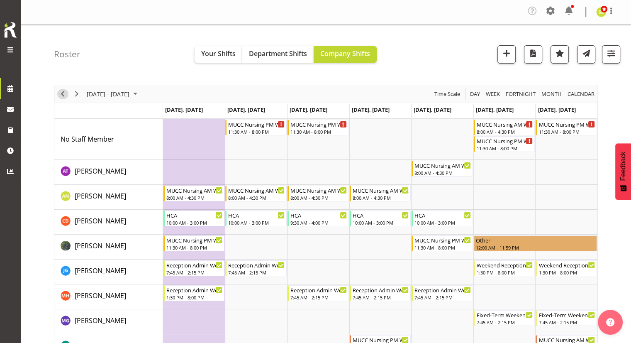
click at [63, 95] on span "Previous" at bounding box center [63, 94] width 10 height 10
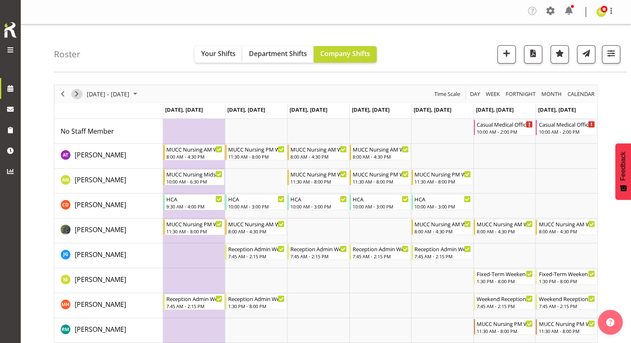
click at [76, 94] on span "Next" at bounding box center [77, 94] width 10 height 10
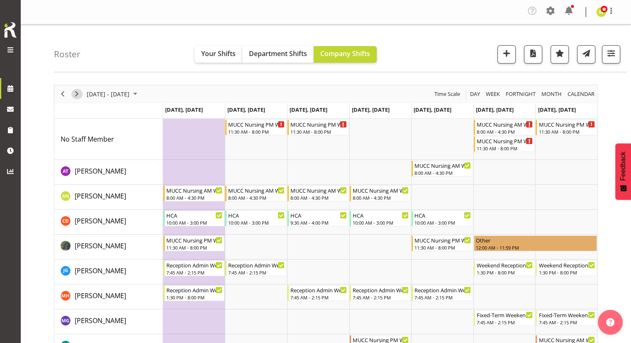
click at [76, 94] on span "Next" at bounding box center [77, 94] width 10 height 10
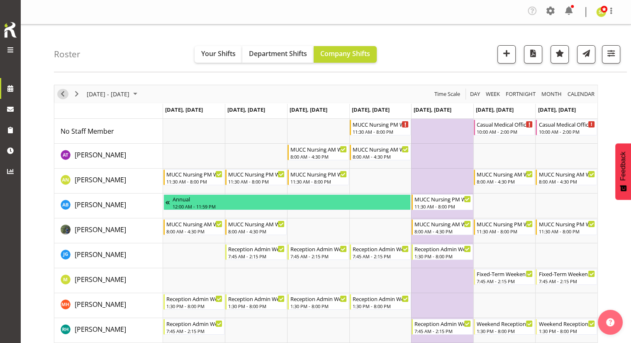
click at [62, 95] on span "Previous" at bounding box center [63, 94] width 10 height 10
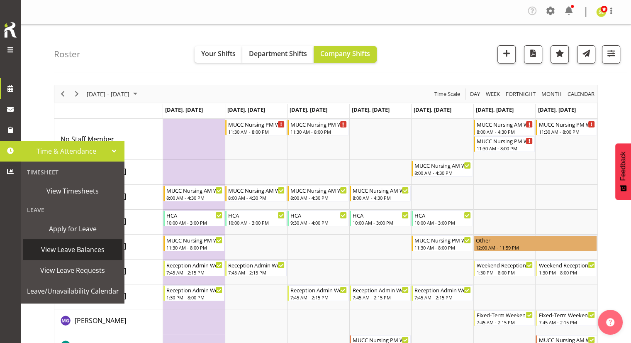
click at [63, 248] on span "View Leave Balances" at bounding box center [72, 249] width 91 height 12
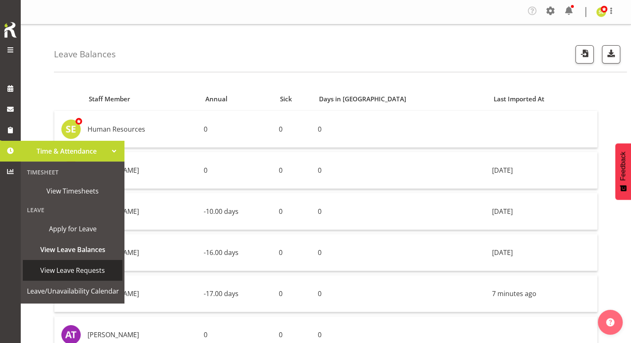
click at [80, 267] on span "View Leave Requests" at bounding box center [72, 270] width 91 height 12
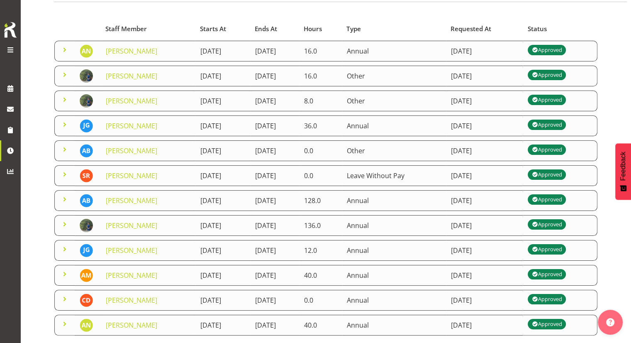
scroll to position [112, 0]
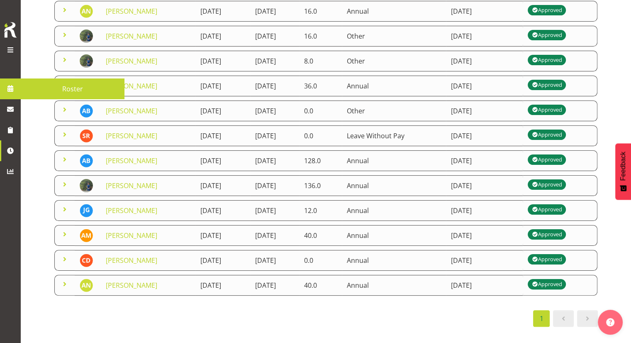
click at [61, 90] on span "Roster" at bounding box center [72, 89] width 95 height 12
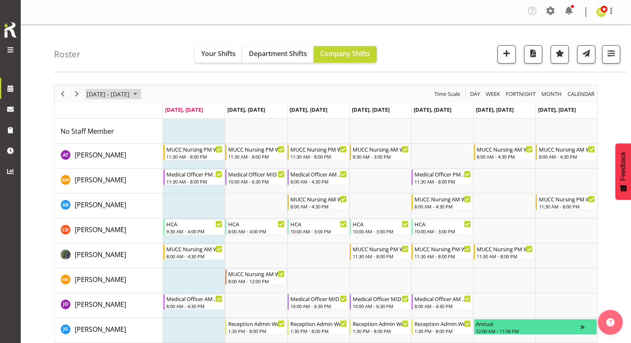
click at [116, 94] on span "[DATE] - [DATE]" at bounding box center [108, 94] width 44 height 10
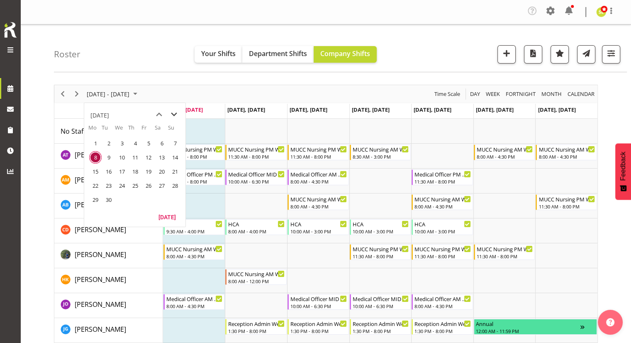
click at [170, 114] on span "next month" at bounding box center [174, 114] width 15 height 15
click at [168, 114] on span "next month" at bounding box center [174, 114] width 15 height 15
click at [153, 114] on span "previous month" at bounding box center [159, 114] width 15 height 15
click at [95, 196] on span "27" at bounding box center [95, 199] width 12 height 12
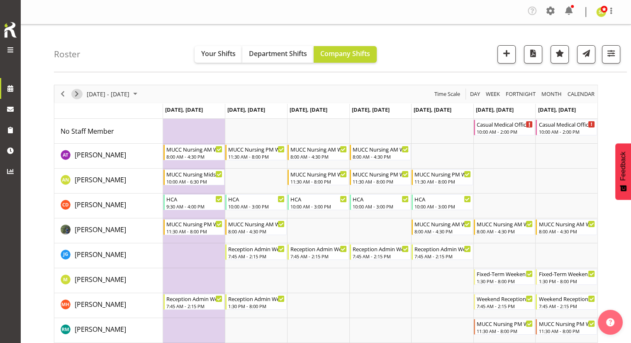
click at [77, 97] on span "Next" at bounding box center [77, 94] width 10 height 10
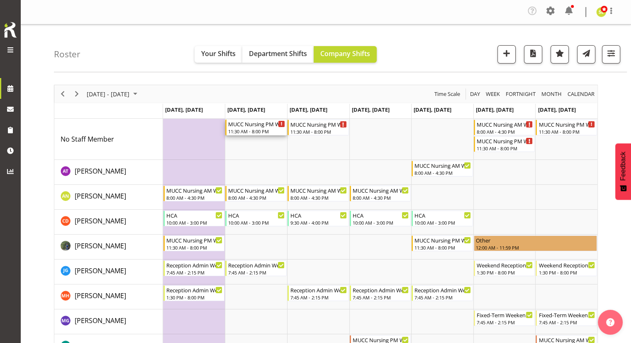
click at [243, 128] on div "11:30 AM - 8:00 PM" at bounding box center [256, 131] width 57 height 7
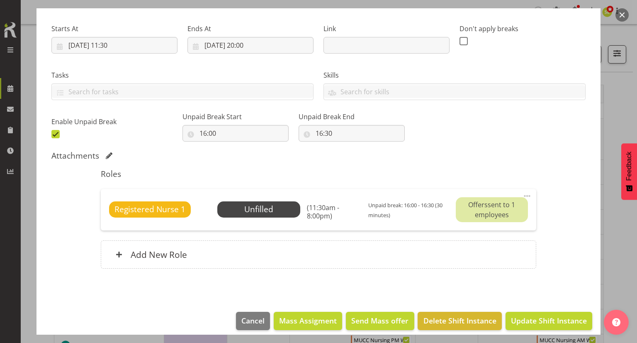
scroll to position [129, 0]
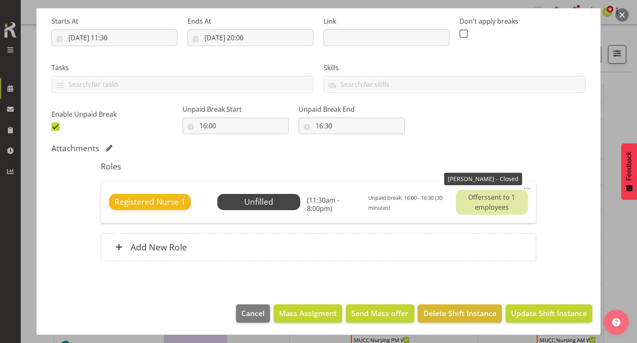
click at [467, 206] on div "Offers sent to 1 employees" at bounding box center [492, 202] width 72 height 25
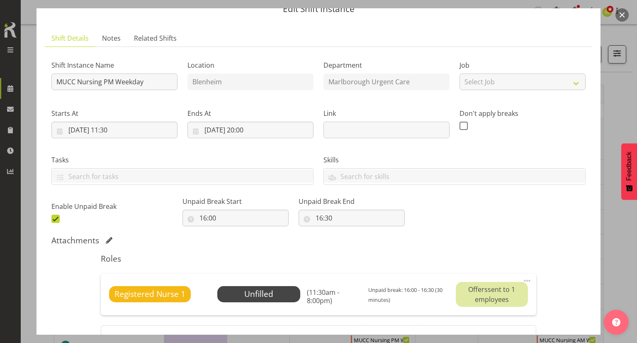
scroll to position [5, 0]
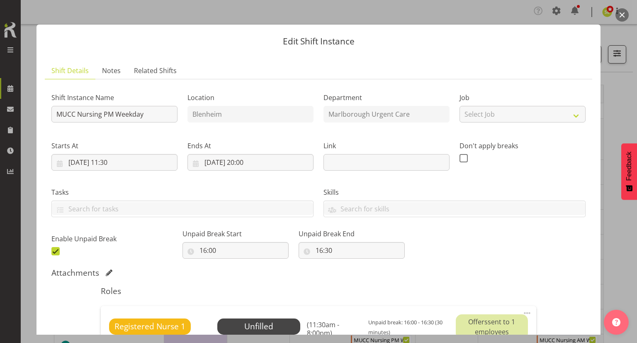
click at [626, 13] on button "button" at bounding box center [622, 14] width 13 height 13
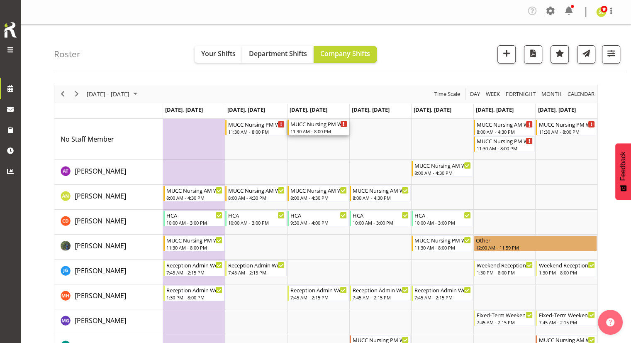
click at [312, 128] on div "11:30 AM - 8:00 PM" at bounding box center [318, 131] width 57 height 7
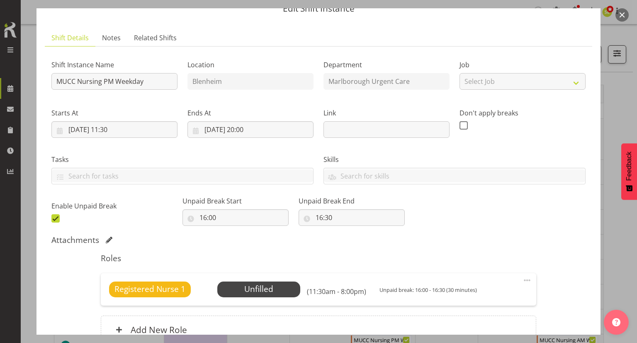
scroll to position [37, 0]
click at [619, 17] on button "button" at bounding box center [622, 14] width 13 height 13
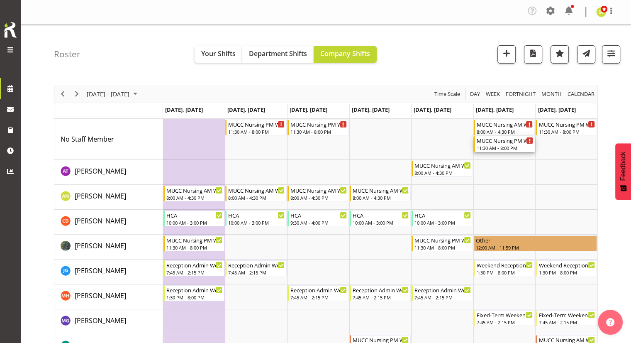
click at [501, 145] on div "11:30 AM - 8:00 PM" at bounding box center [505, 147] width 57 height 7
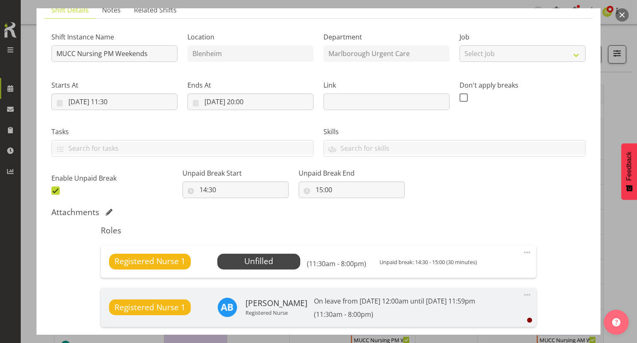
scroll to position [0, 0]
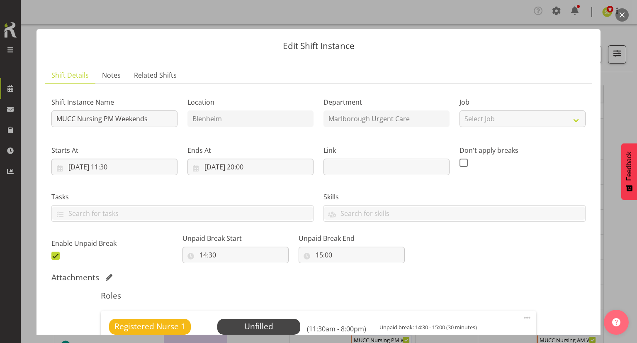
click at [620, 17] on button "button" at bounding box center [622, 14] width 13 height 13
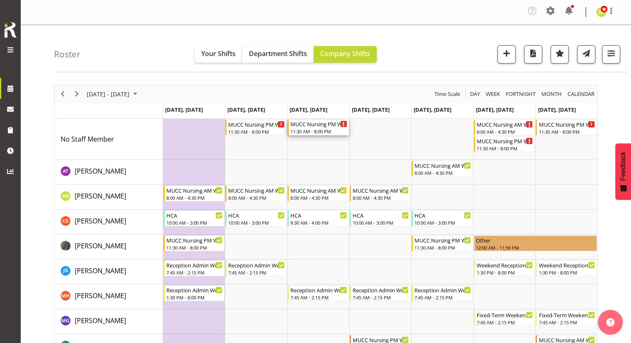
click at [321, 129] on div "11:30 AM - 8:00 PM" at bounding box center [318, 131] width 57 height 7
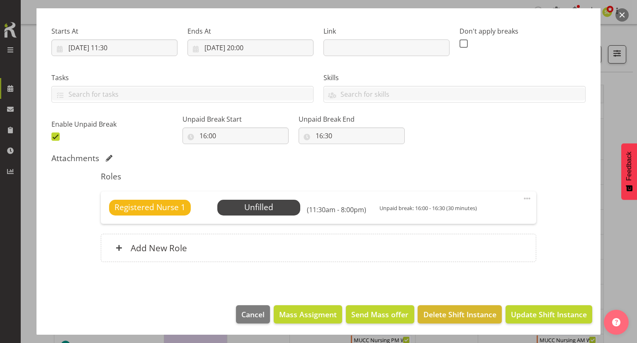
scroll to position [120, 0]
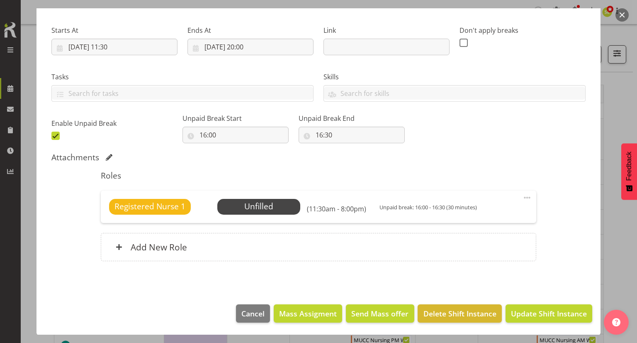
click at [616, 13] on button "button" at bounding box center [622, 14] width 13 height 13
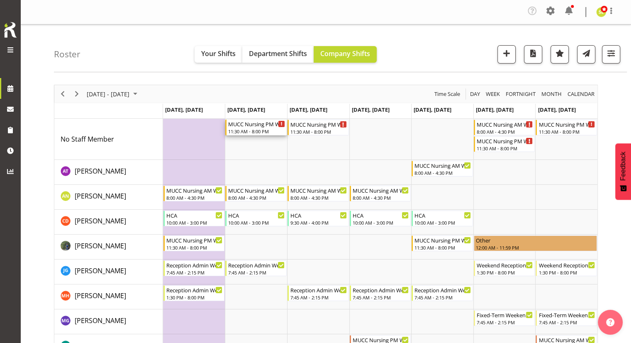
click at [254, 125] on div "MUCC Nursing PM Weekday" at bounding box center [256, 123] width 57 height 8
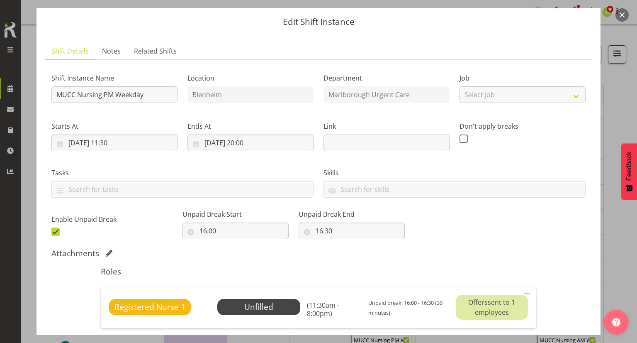
scroll to position [0, 0]
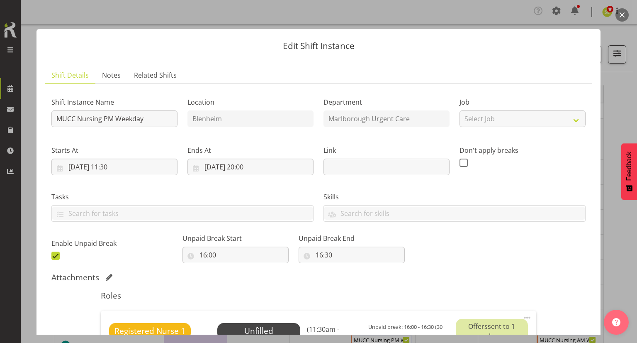
click at [625, 14] on button "button" at bounding box center [622, 14] width 13 height 13
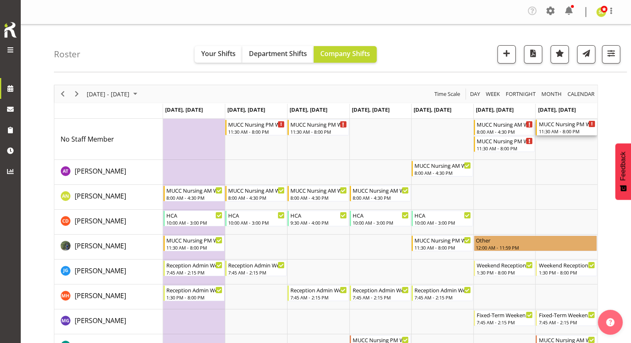
click at [560, 125] on div "MUCC Nursing PM Weekends" at bounding box center [566, 123] width 57 height 8
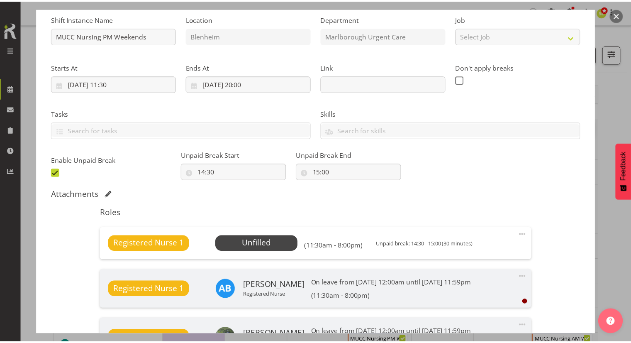
scroll to position [124, 0]
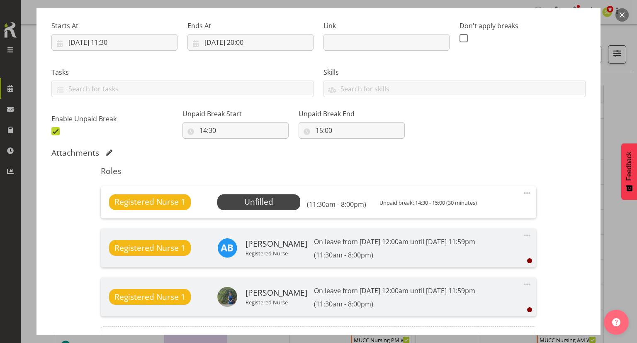
click at [626, 18] on button "button" at bounding box center [622, 14] width 13 height 13
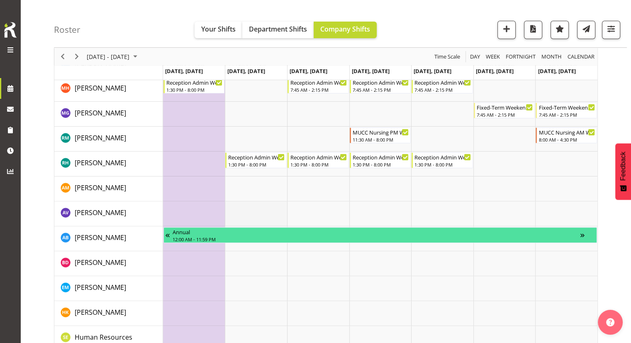
scroll to position [166, 0]
